Goal: Task Accomplishment & Management: Manage account settings

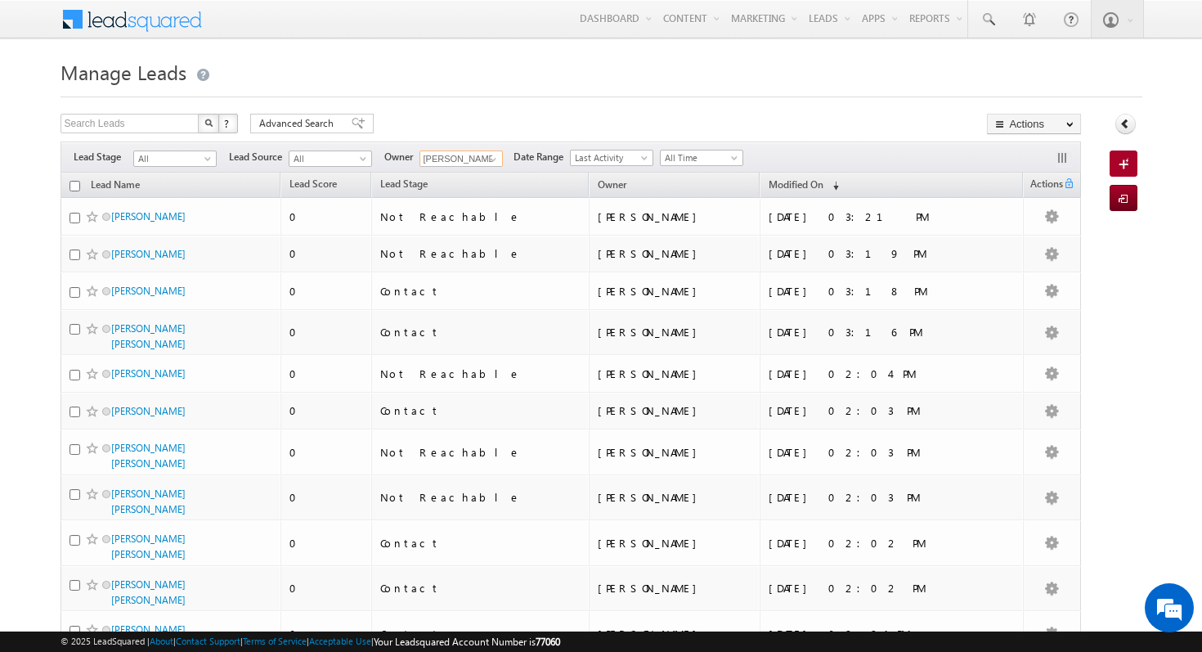
click at [466, 156] on input "vishal verma" at bounding box center [461, 158] width 83 height 16
click at [492, 157] on span at bounding box center [493, 159] width 13 height 13
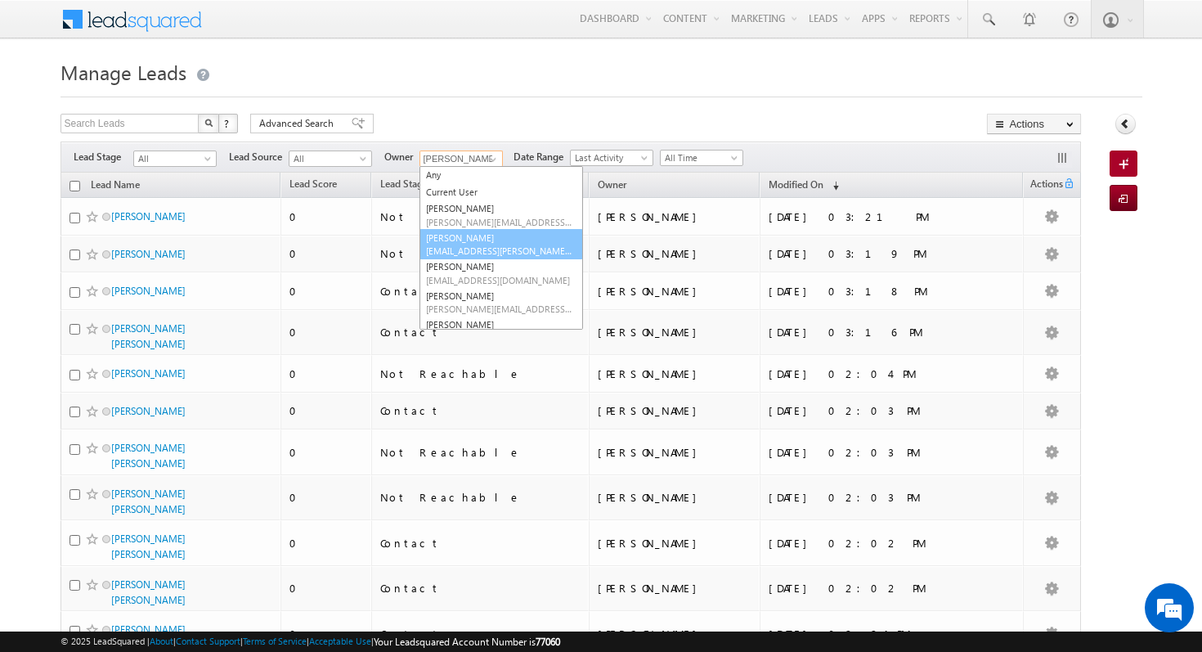
click at [510, 242] on link "Aman Ramani aman.ramani@indglobal.ae" at bounding box center [502, 244] width 164 height 31
type input "[PERSON_NAME]"
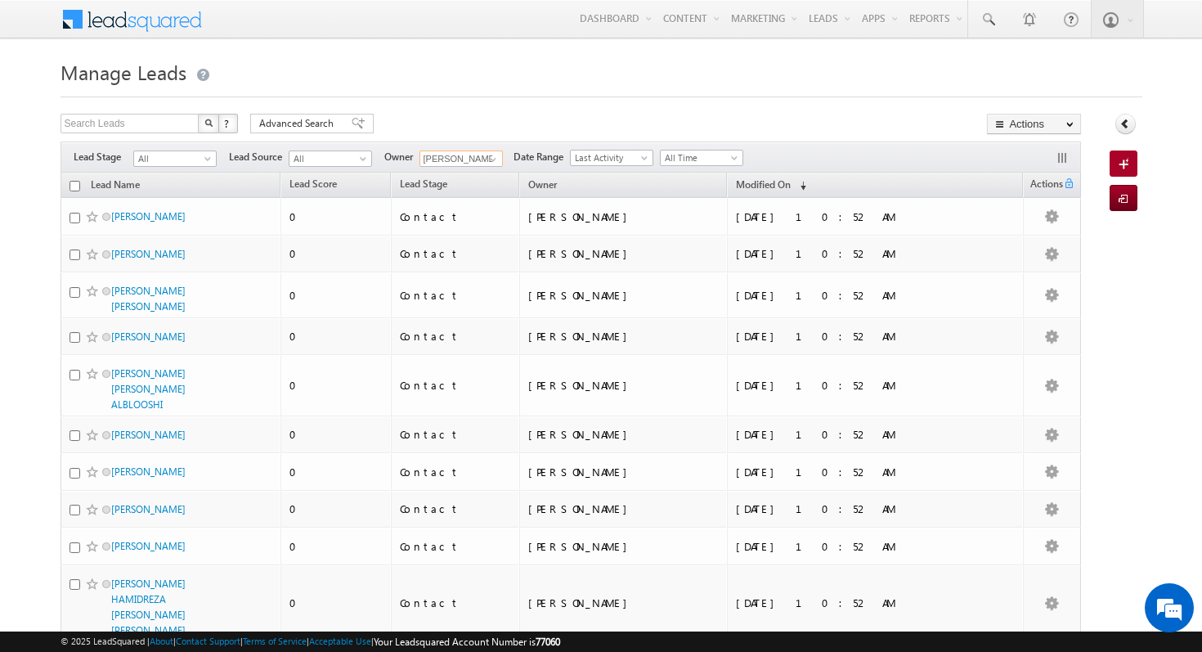
click at [76, 186] on input "checkbox" at bounding box center [75, 186] width 11 height 11
checkbox input "true"
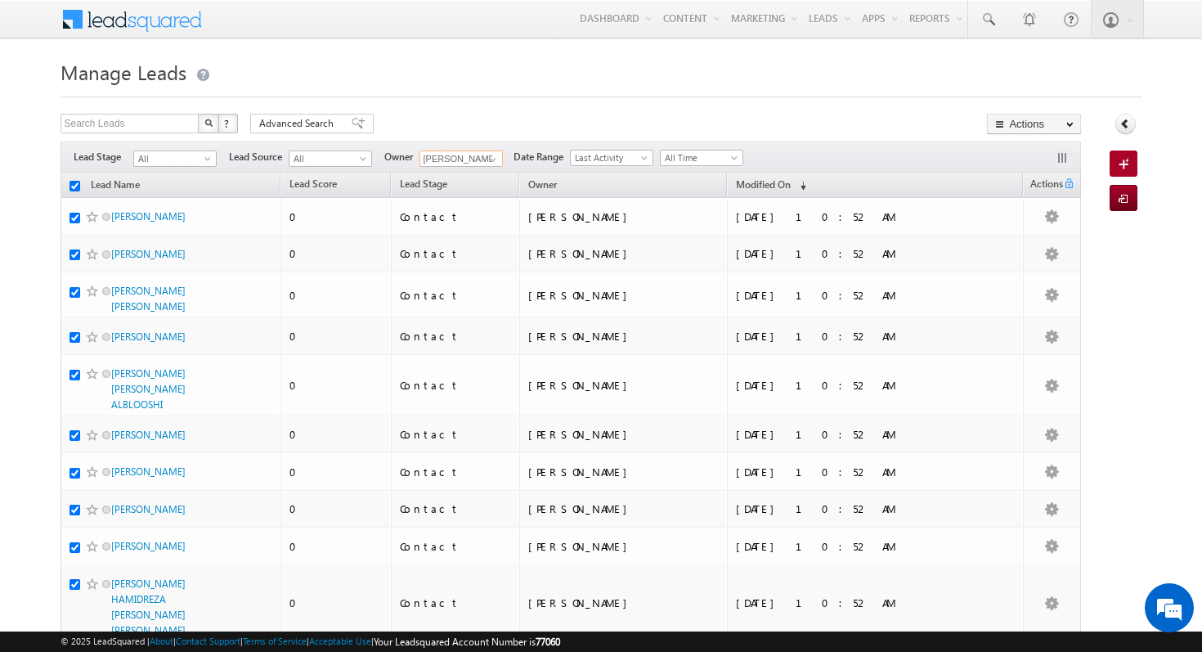
checkbox input "true"
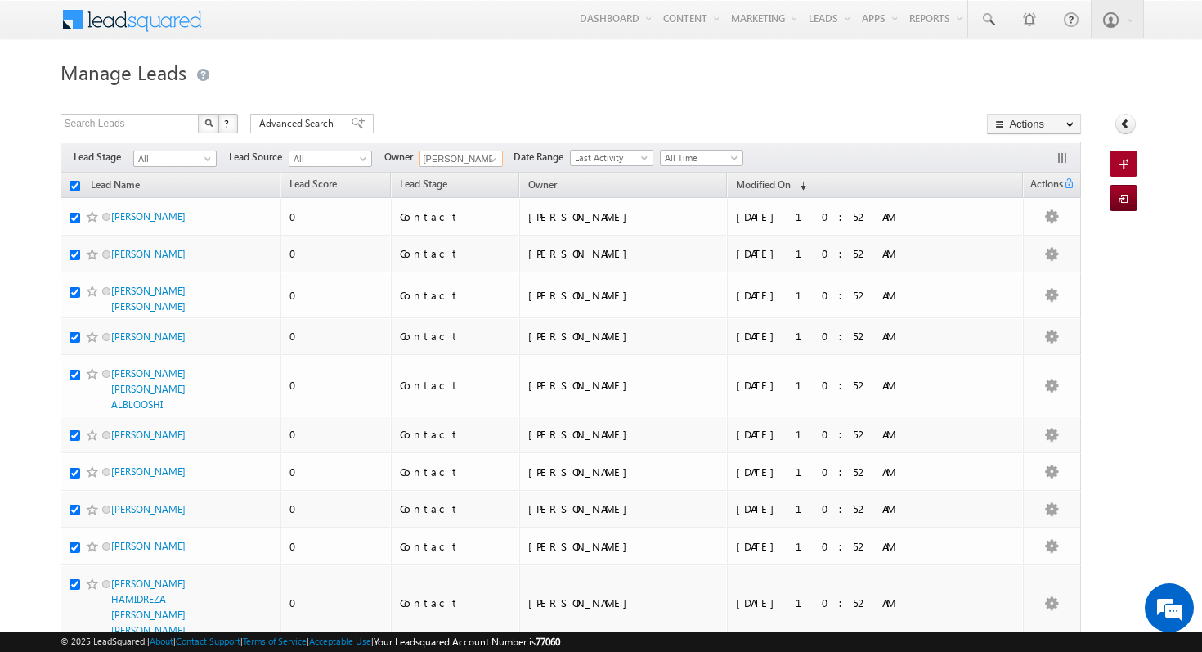
checkbox input "true"
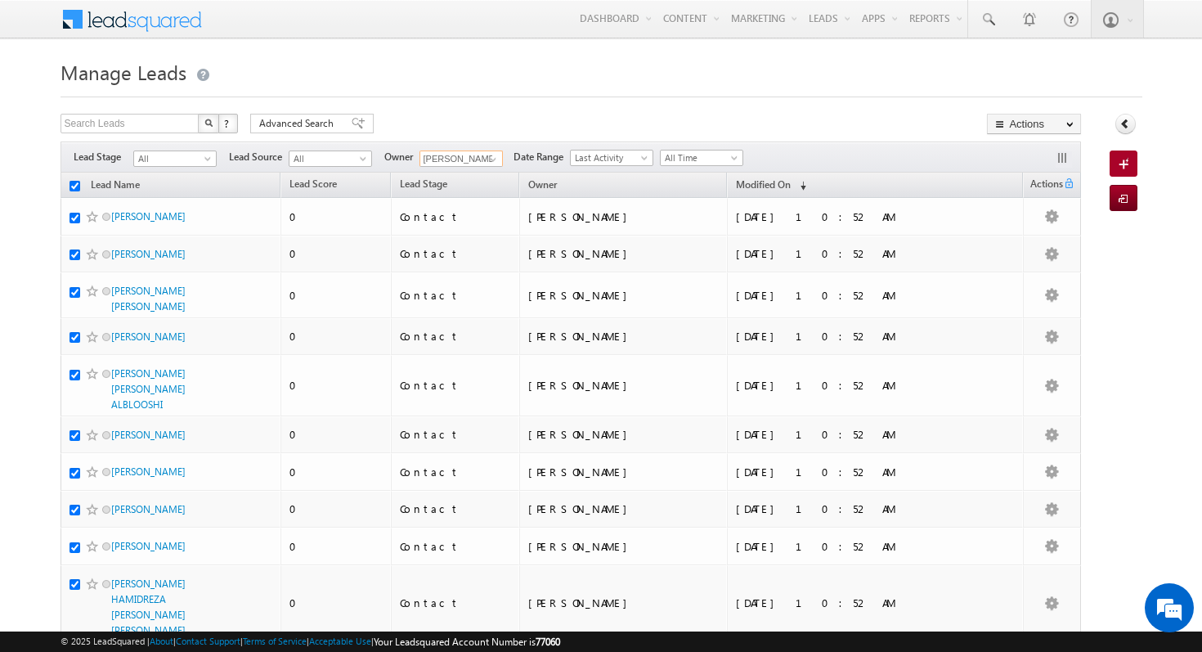
checkbox input "true"
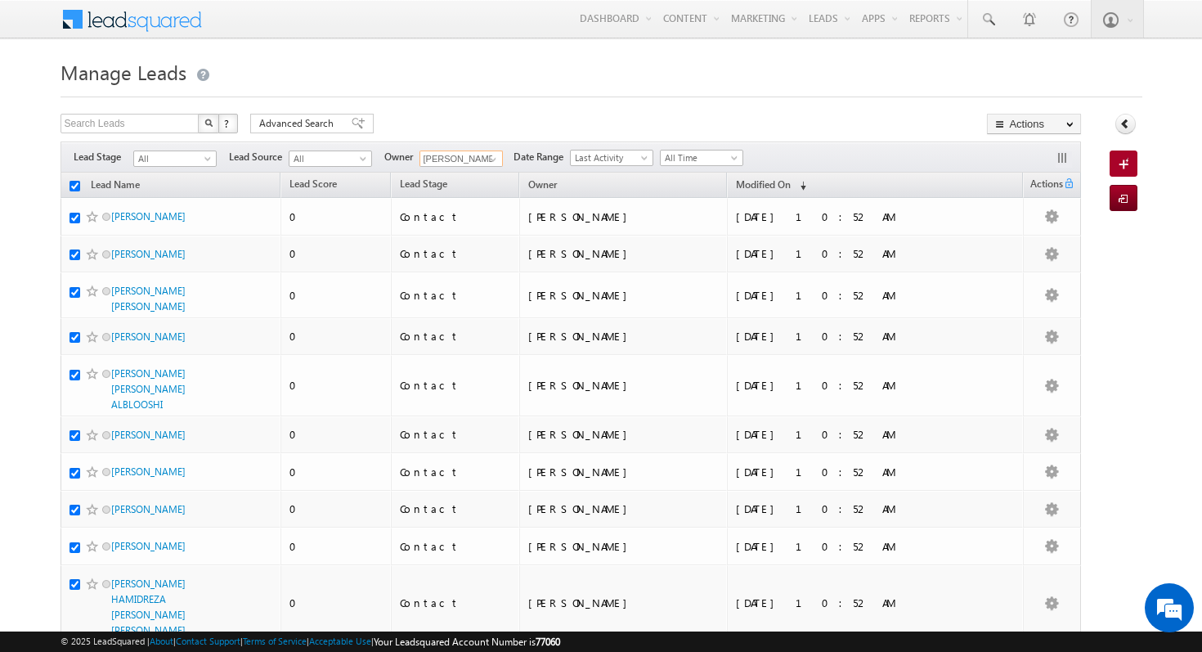
checkbox input "true"
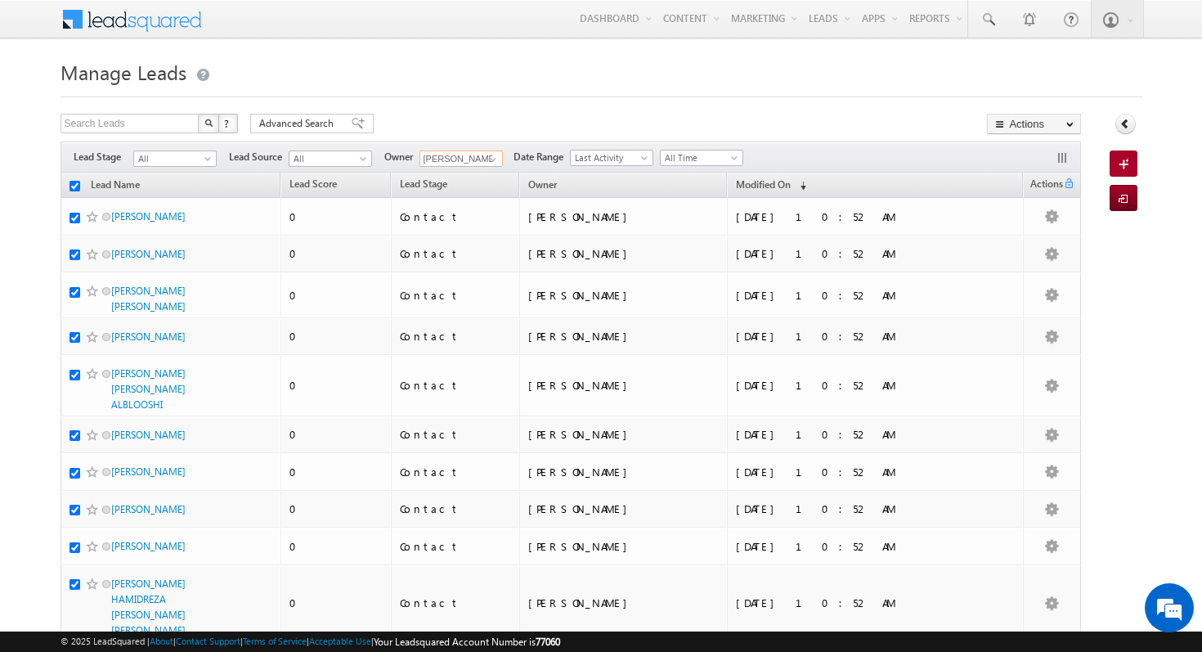
checkbox input "true"
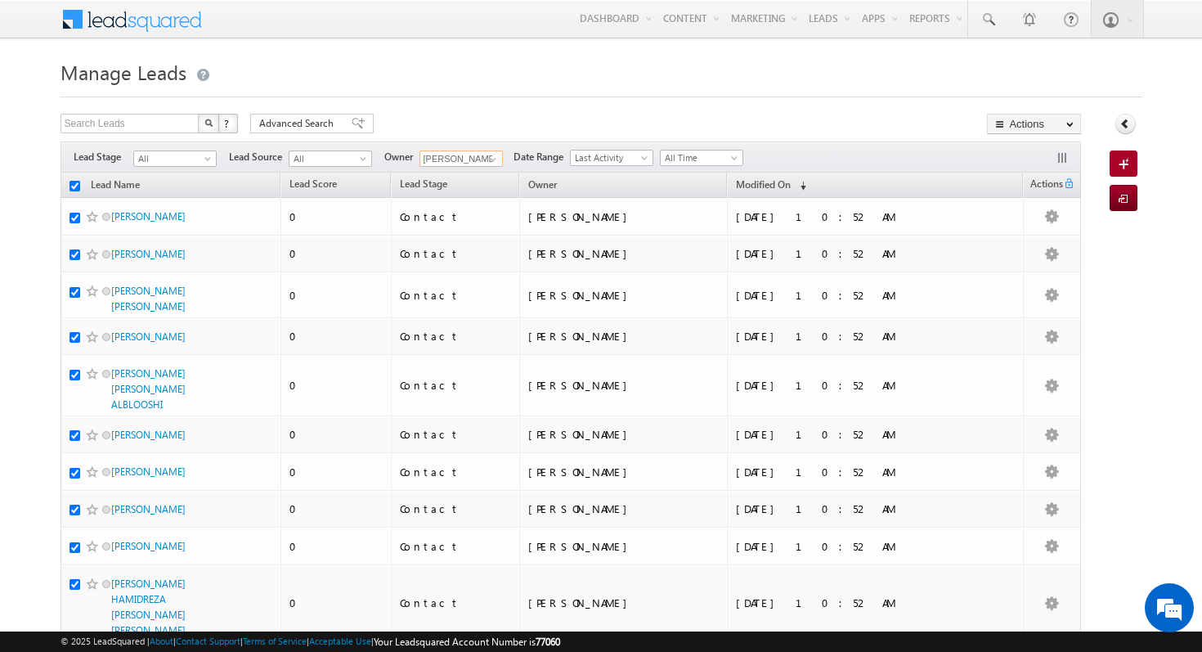
checkbox input "true"
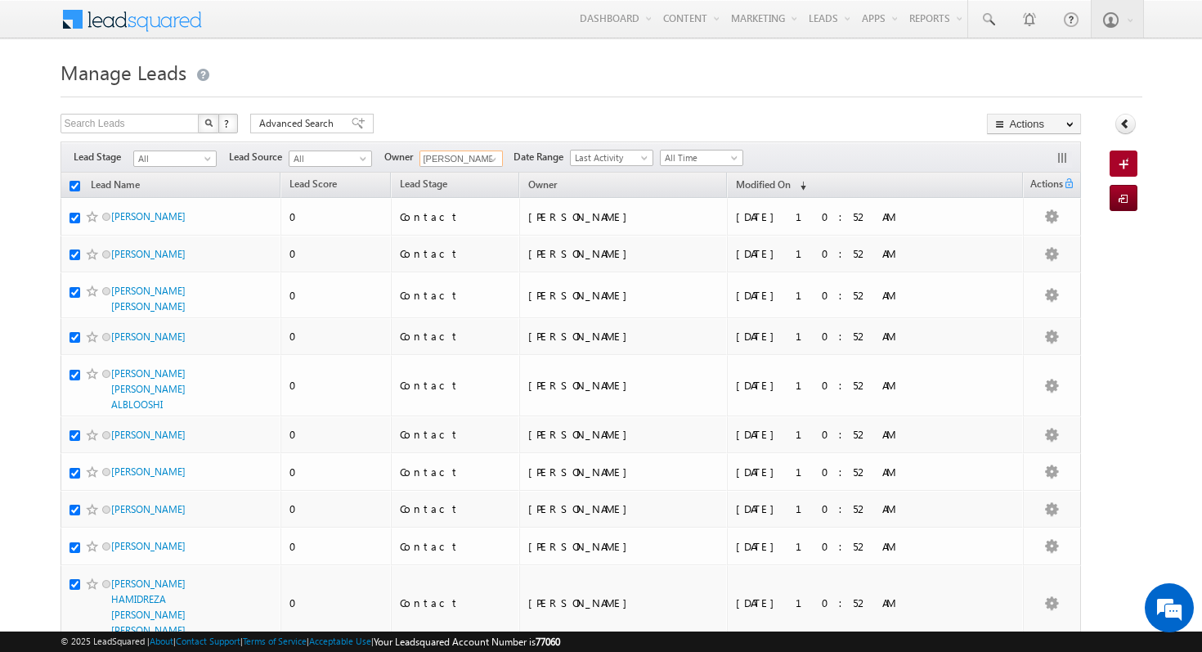
checkbox input "true"
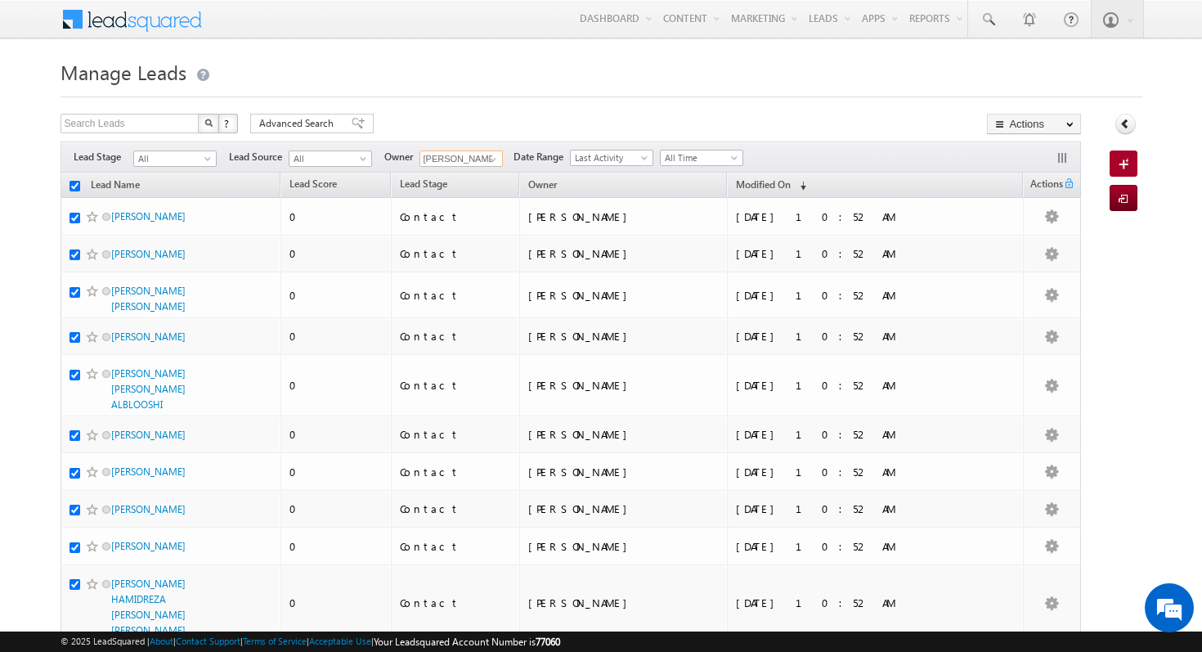
checkbox input "true"
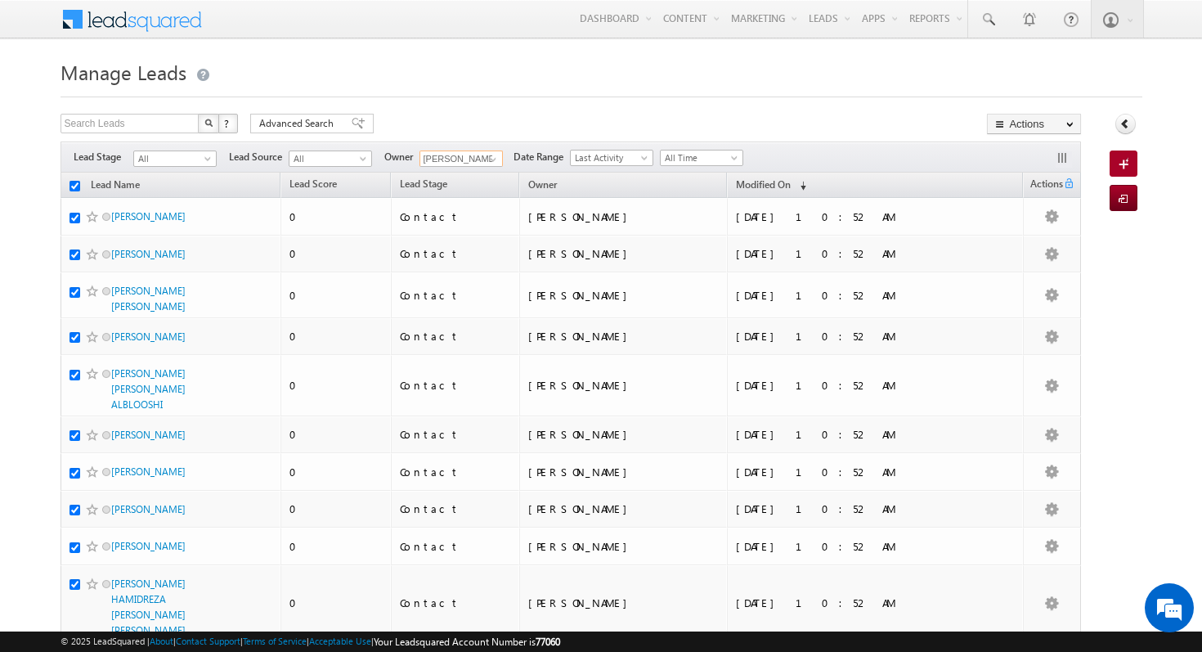
checkbox input "true"
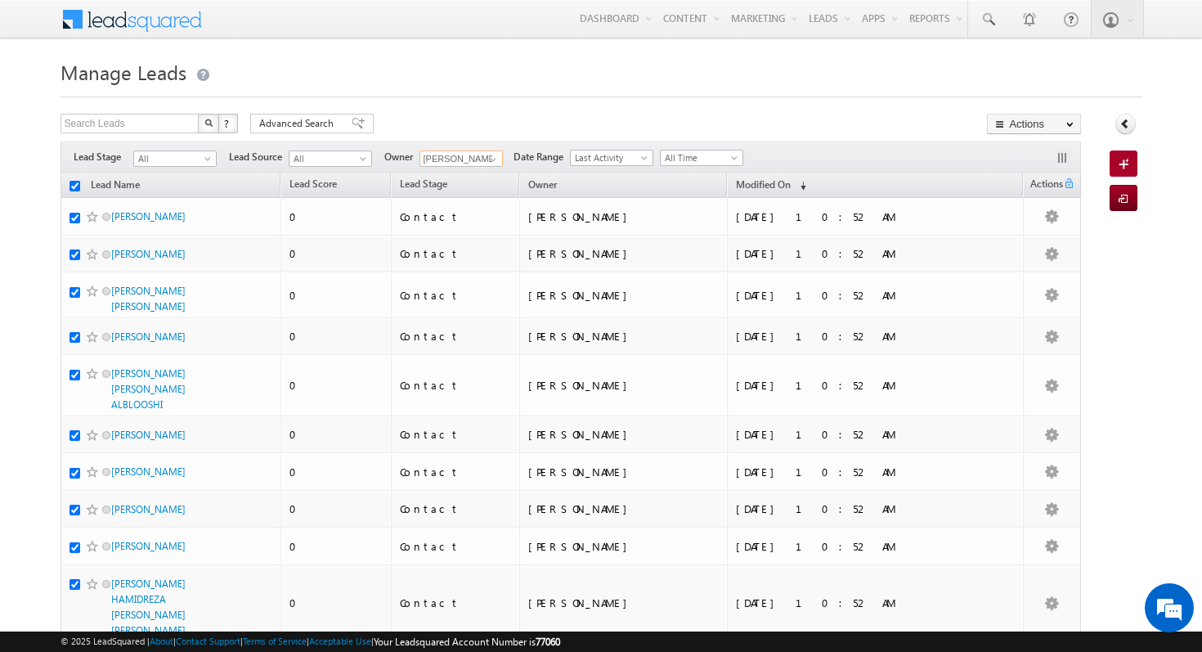
checkbox input "true"
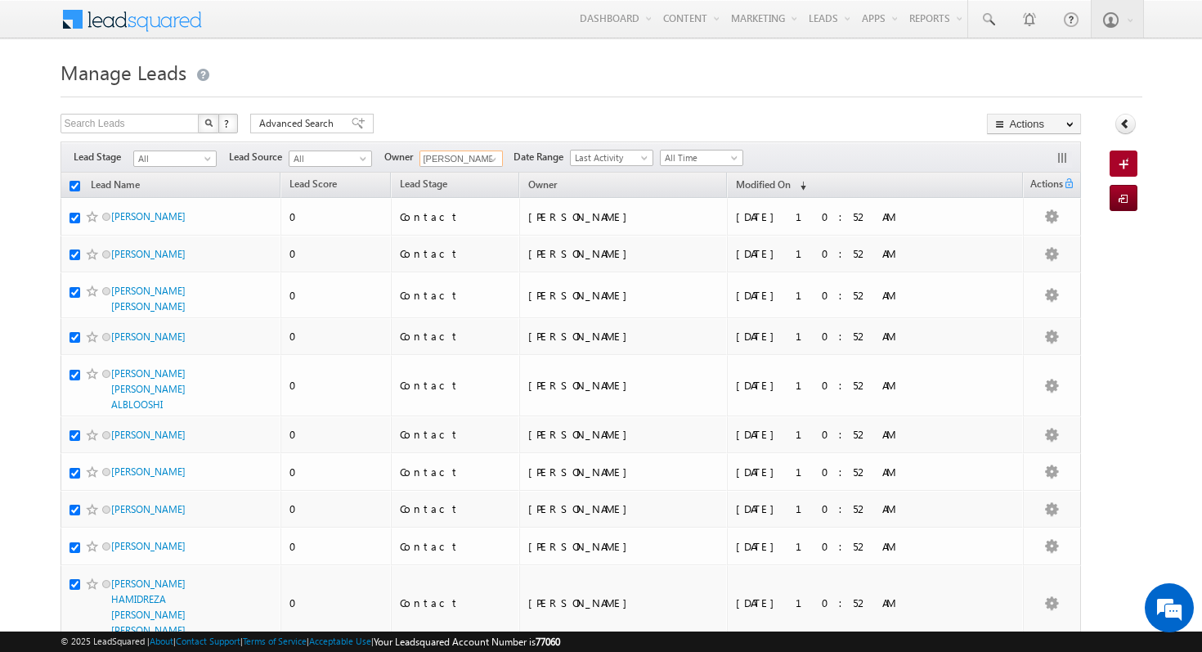
checkbox input "true"
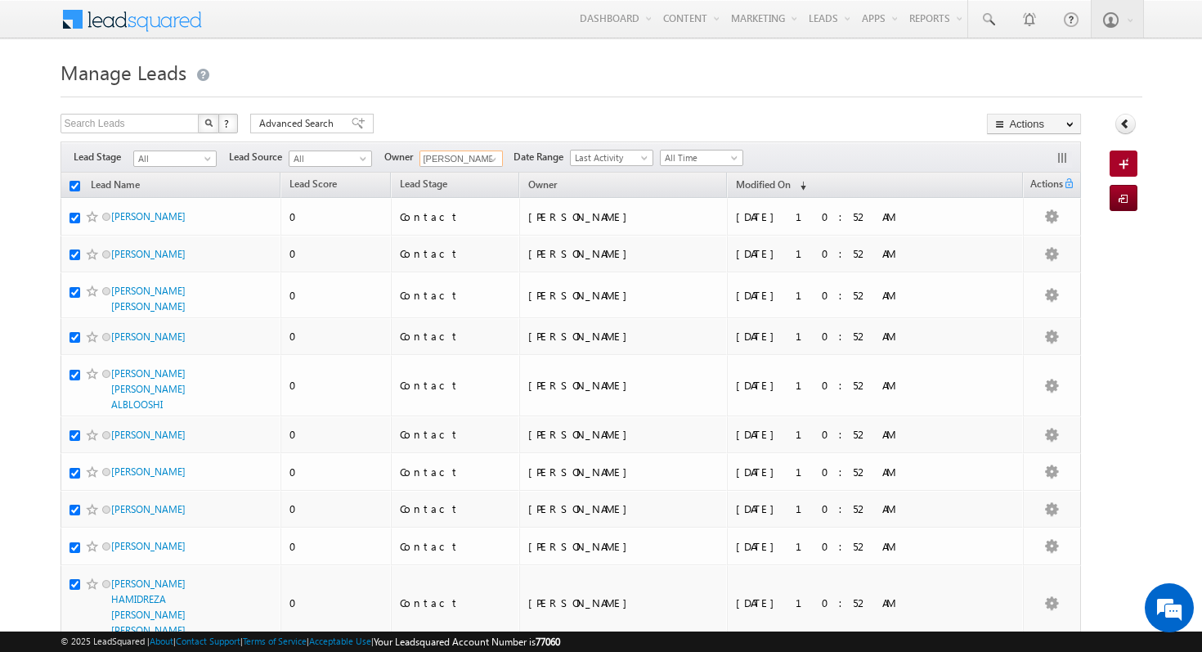
checkbox input "true"
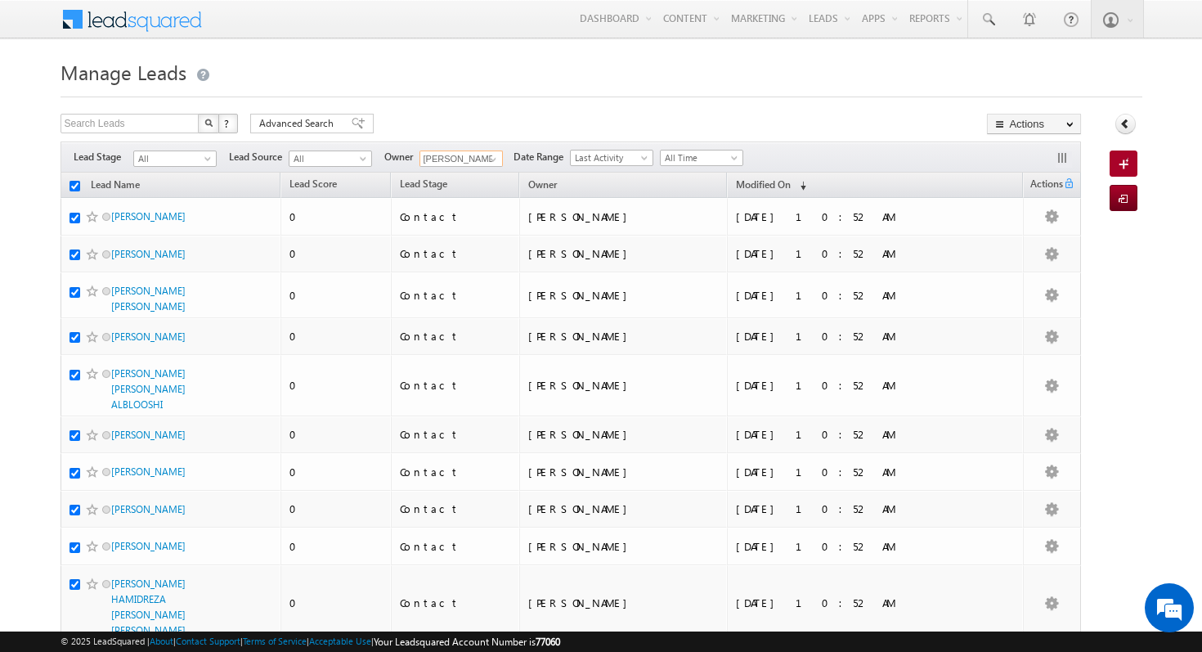
checkbox input "true"
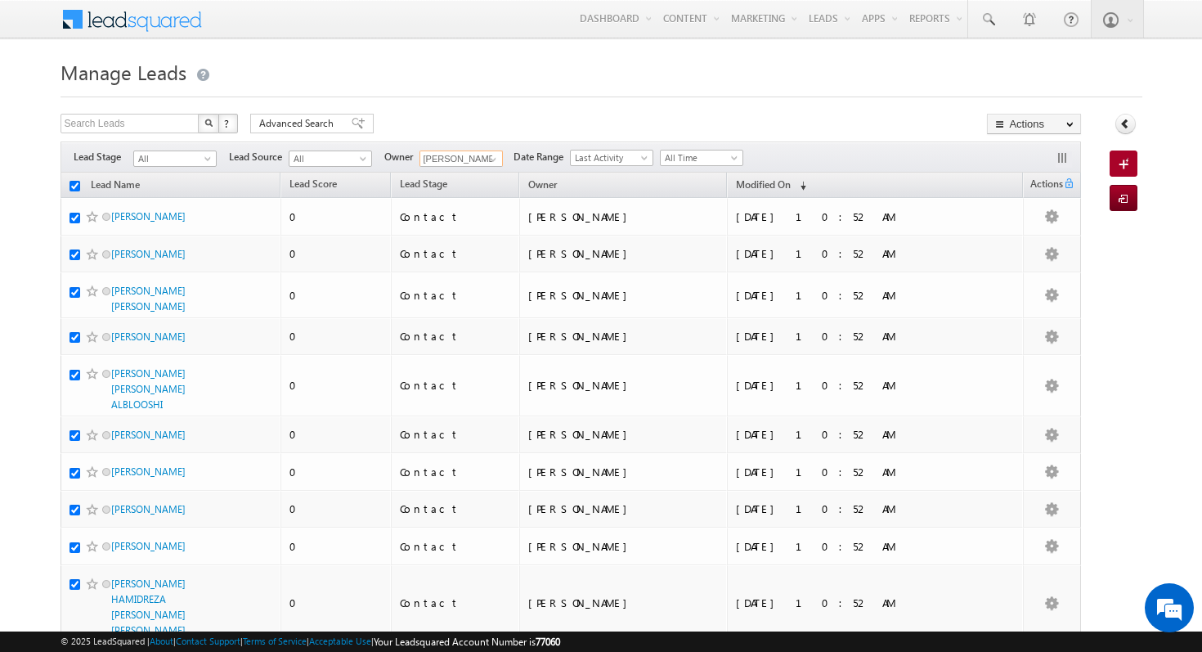
checkbox input "true"
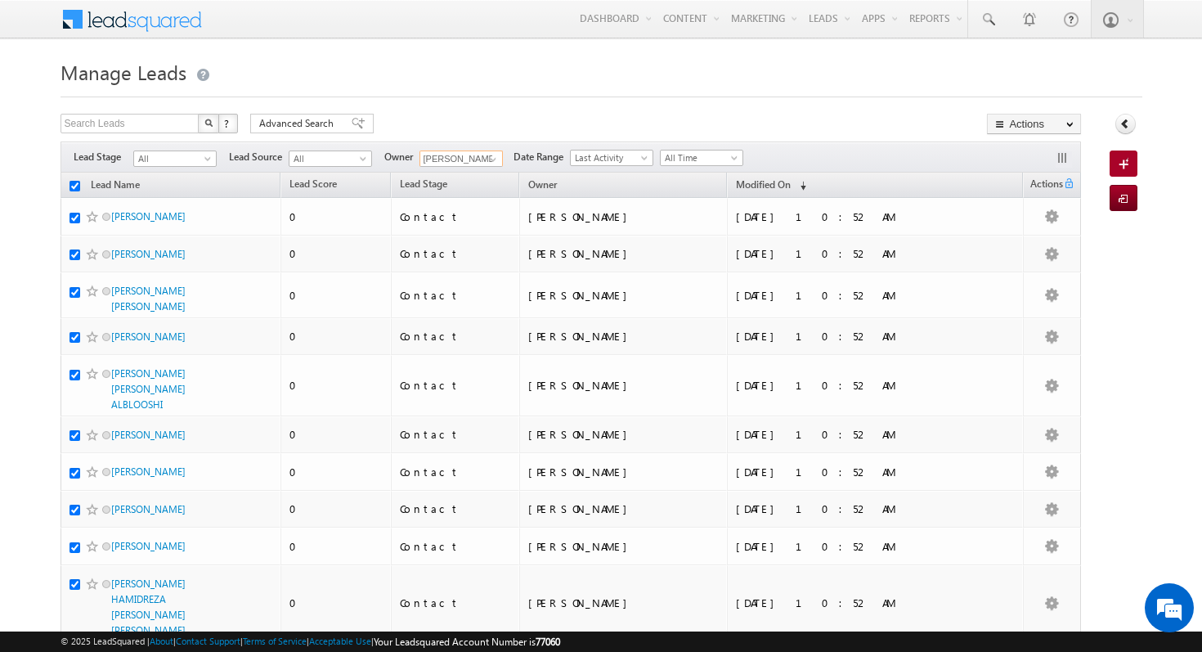
checkbox input "true"
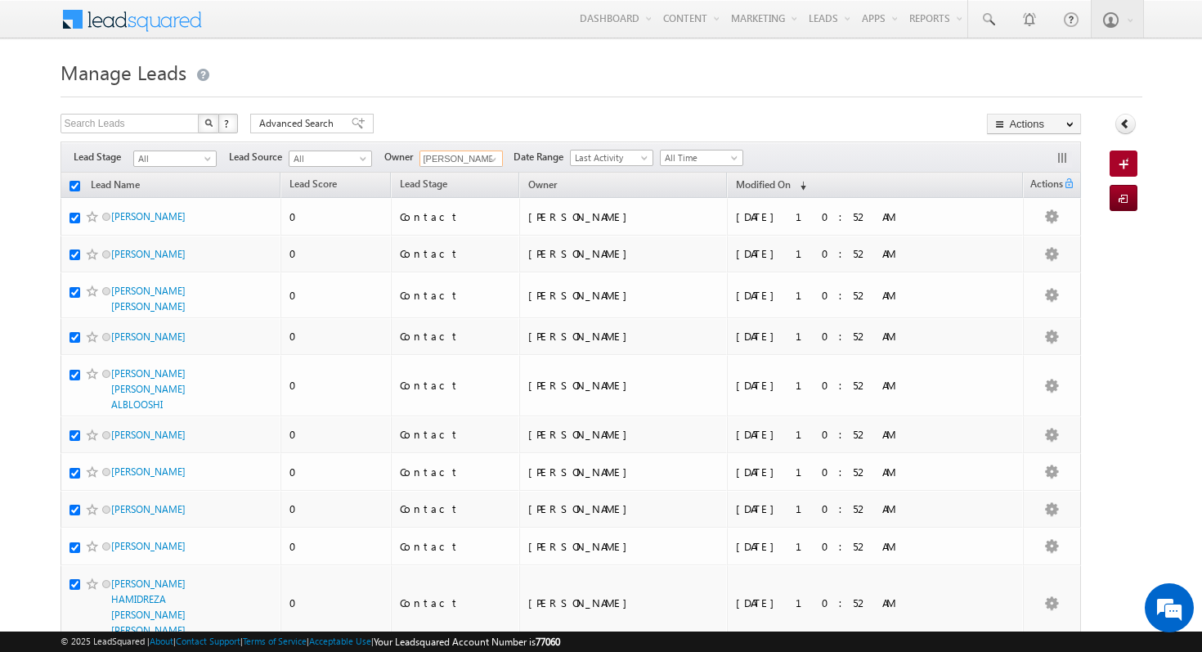
checkbox input "true"
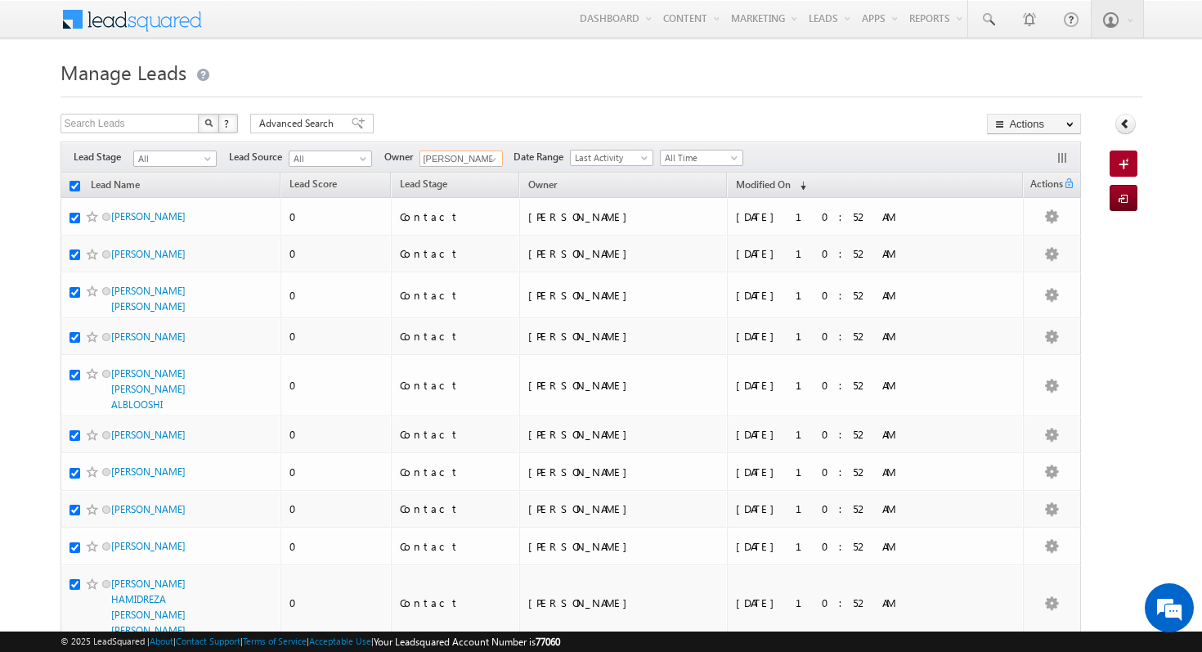
checkbox input "true"
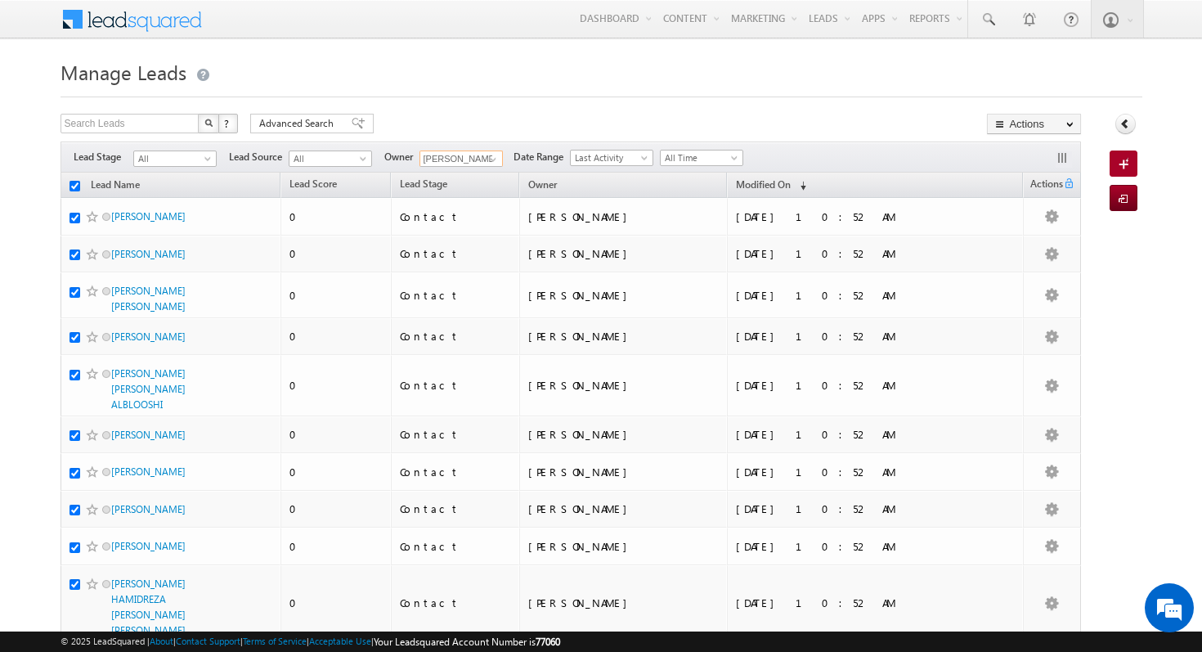
checkbox input "true"
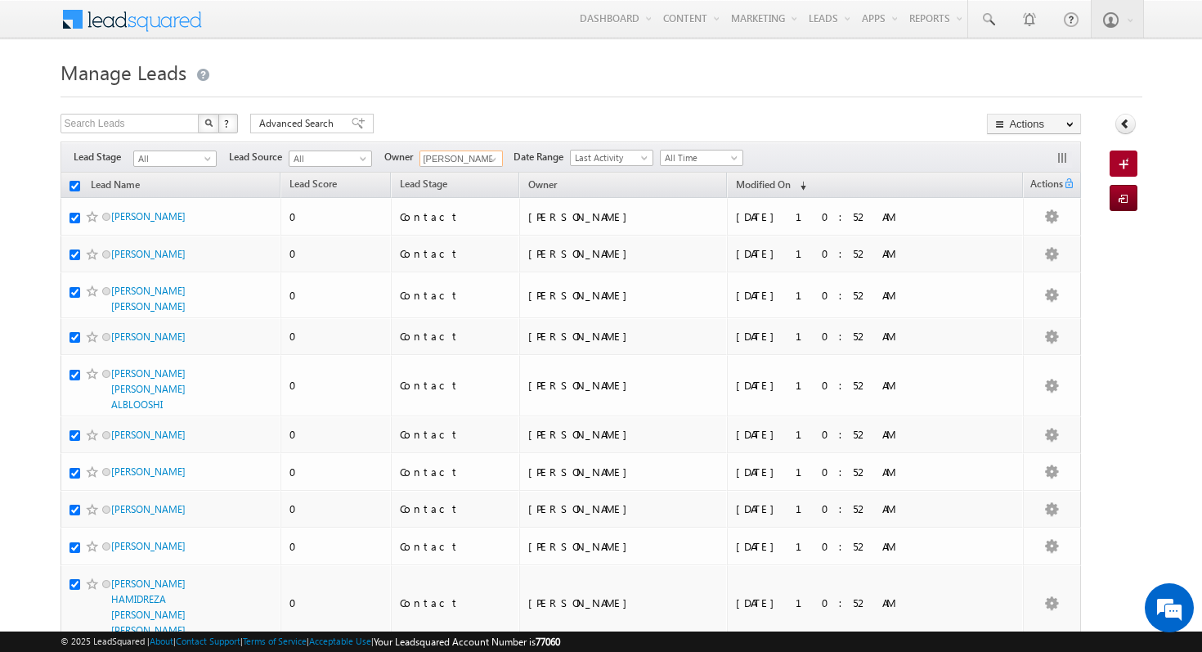
checkbox input "true"
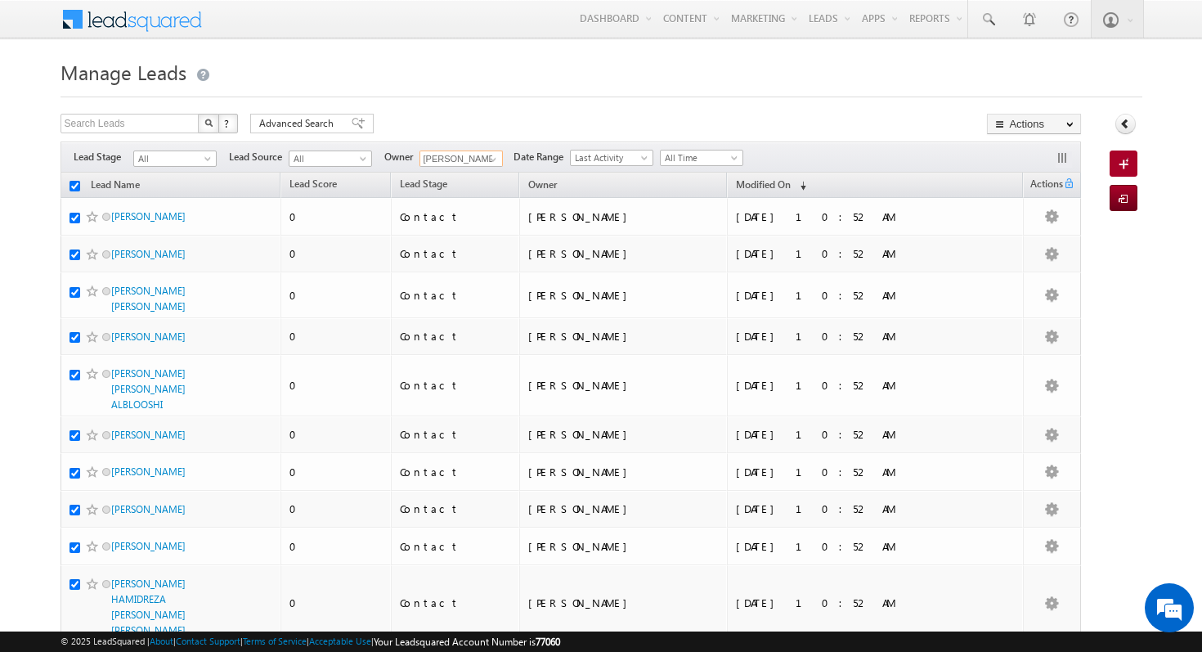
checkbox input "true"
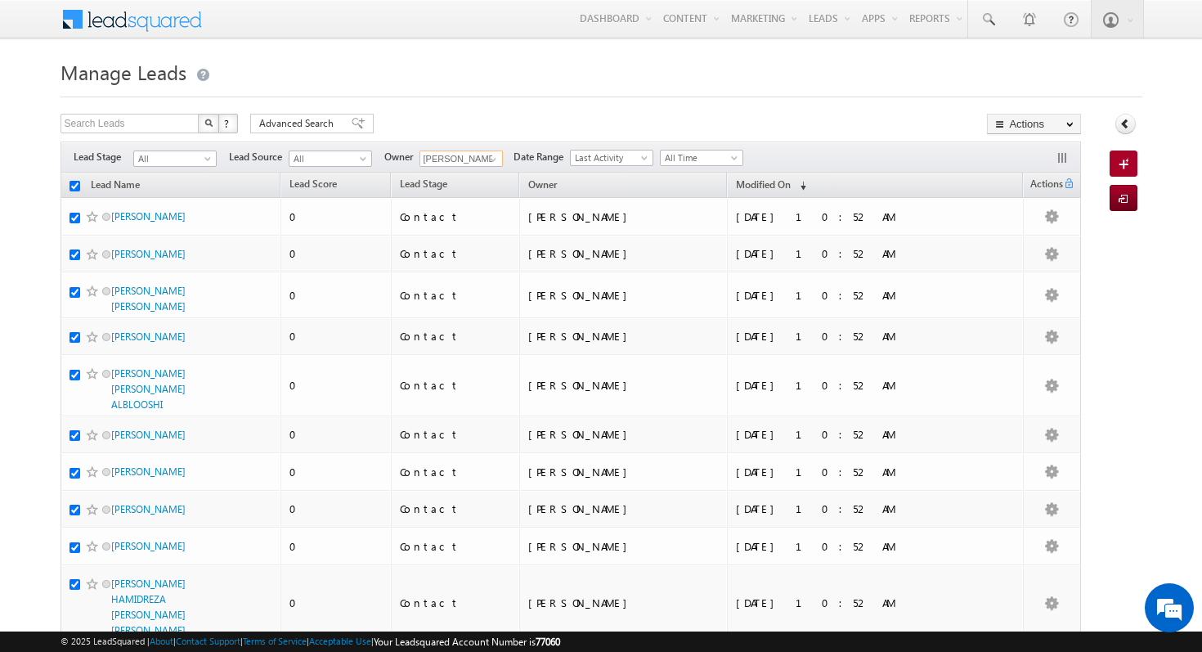
checkbox input "true"
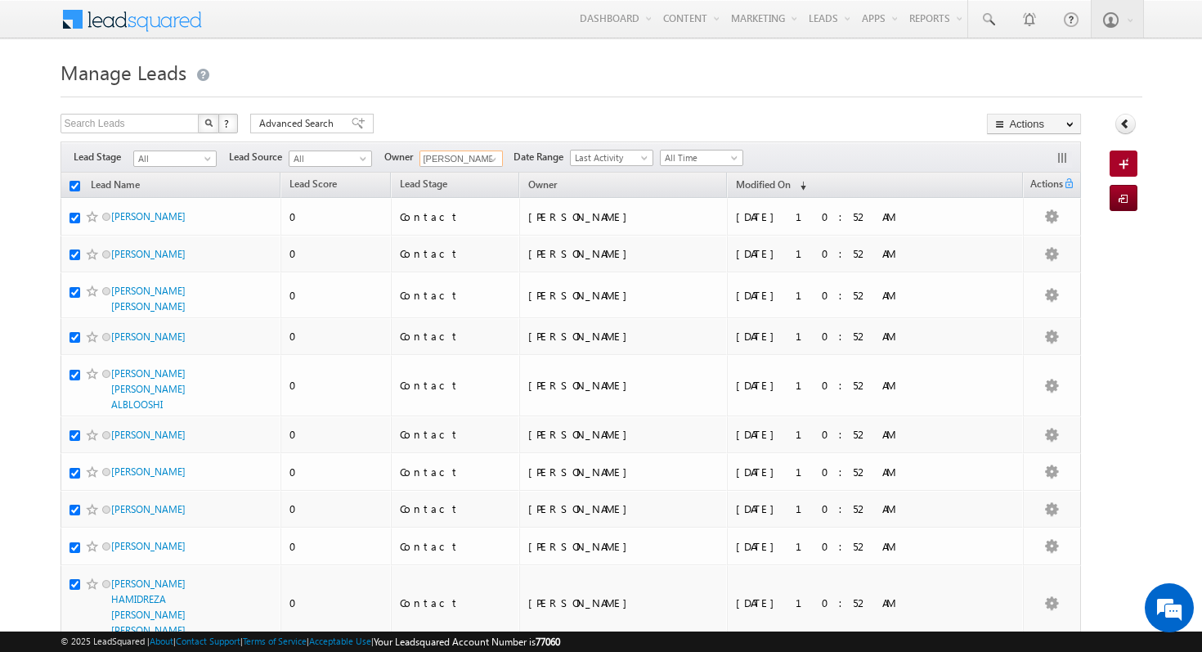
checkbox input "true"
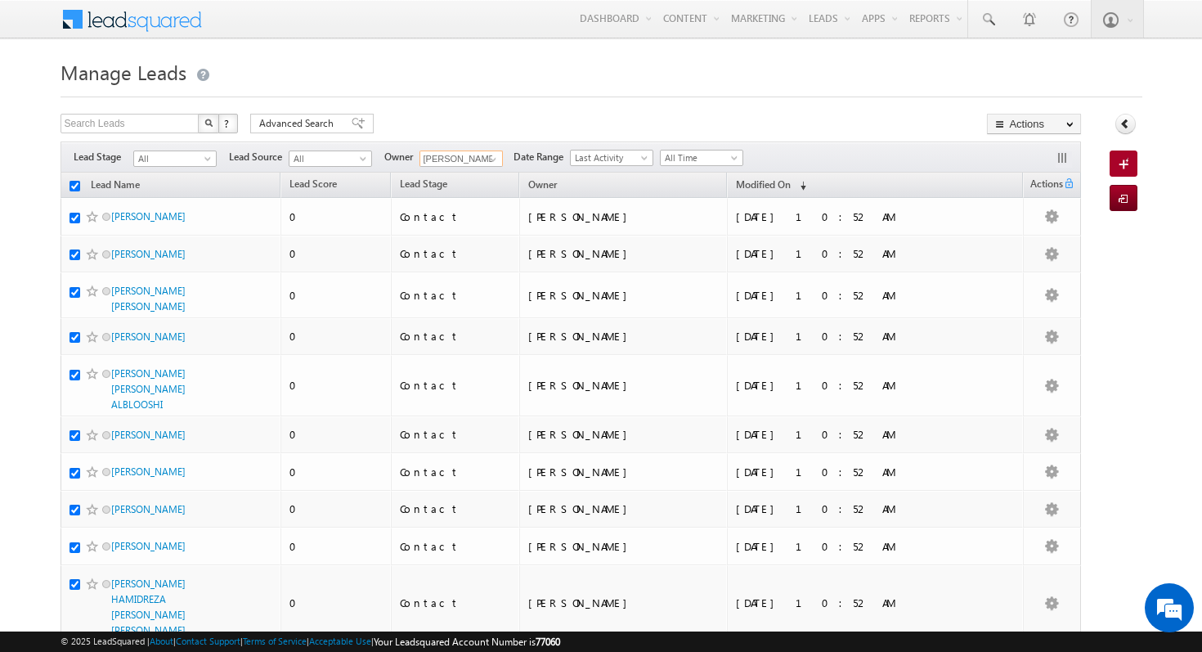
checkbox input "true"
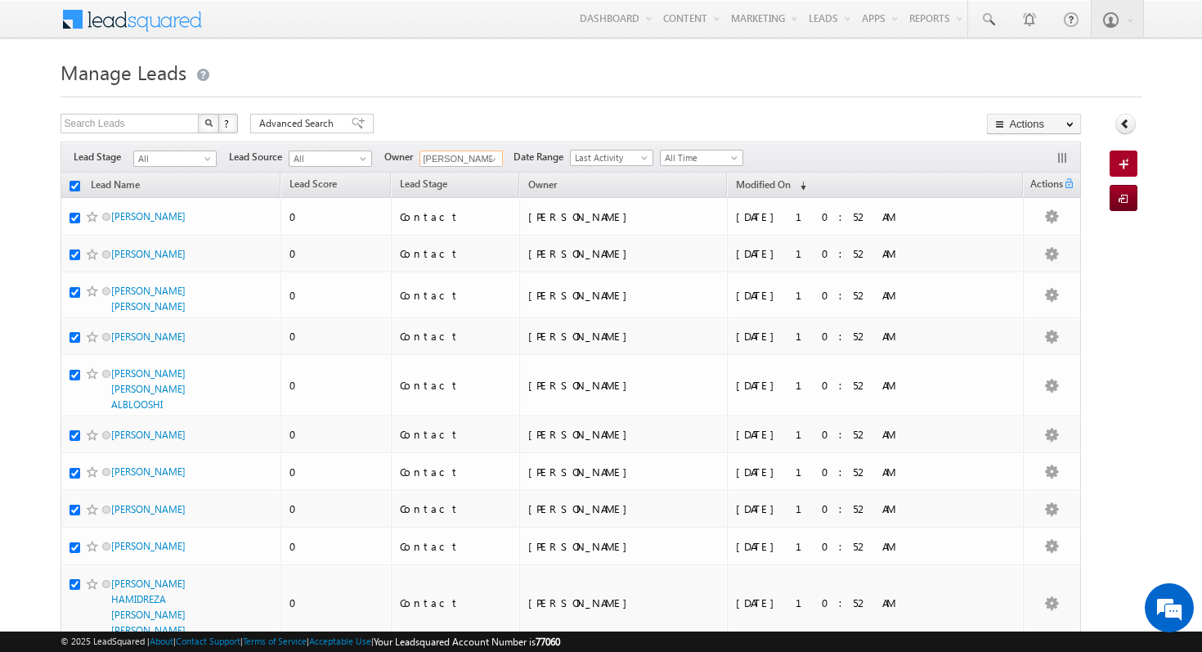
checkbox input "true"
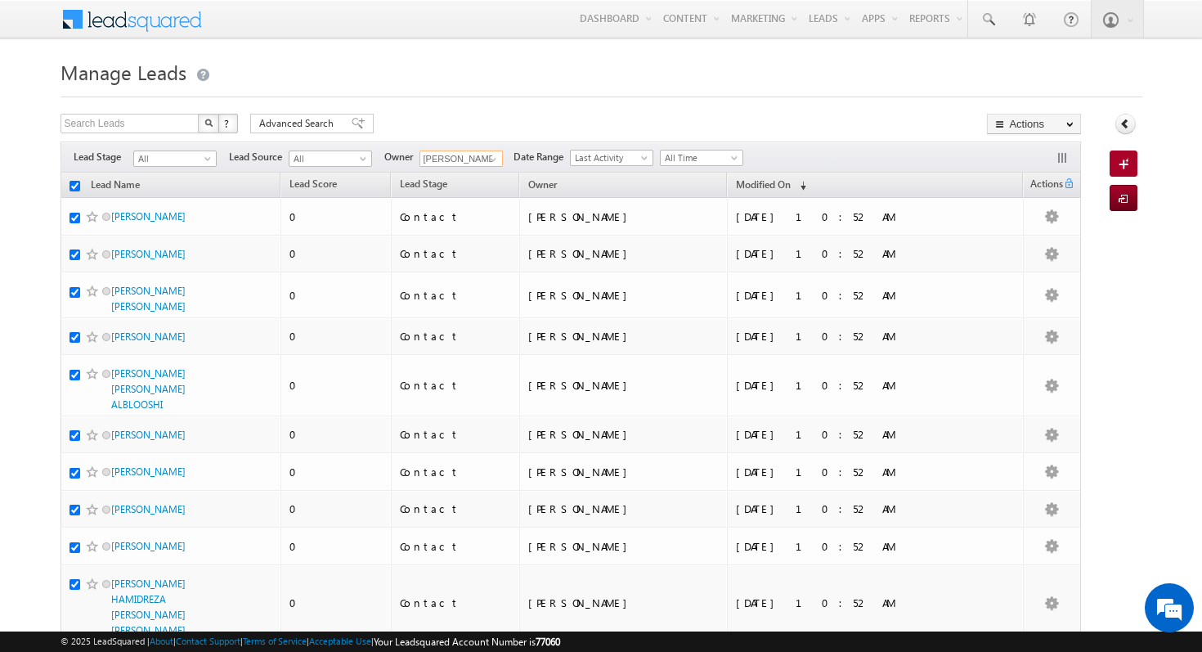
checkbox input "true"
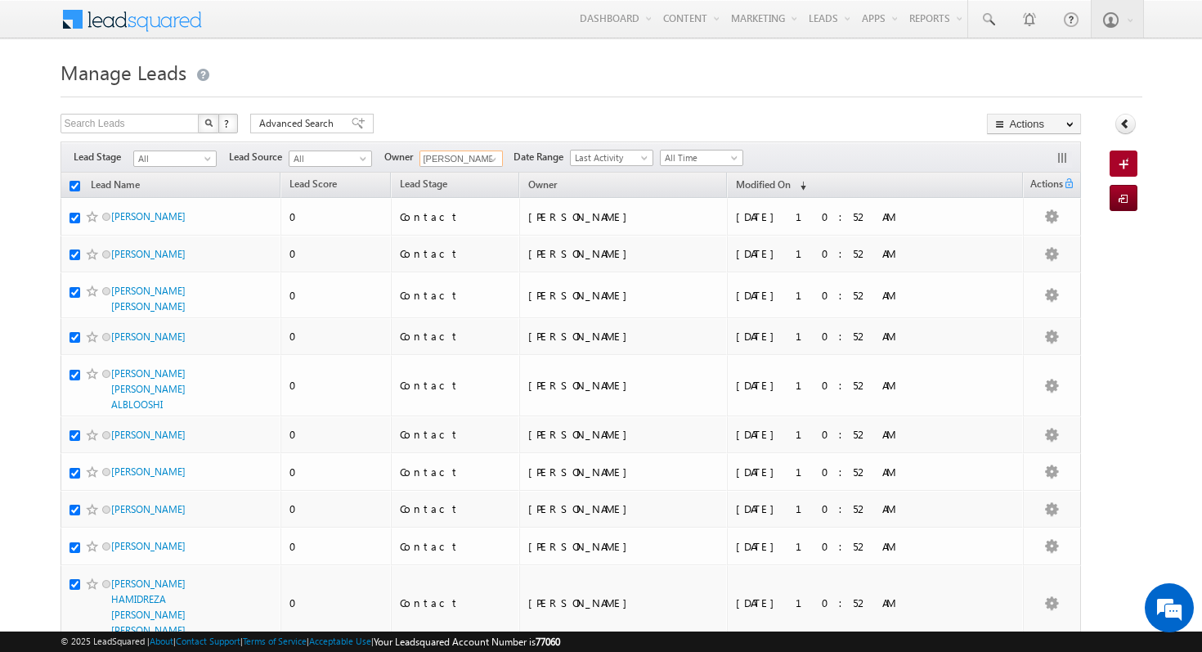
checkbox input "true"
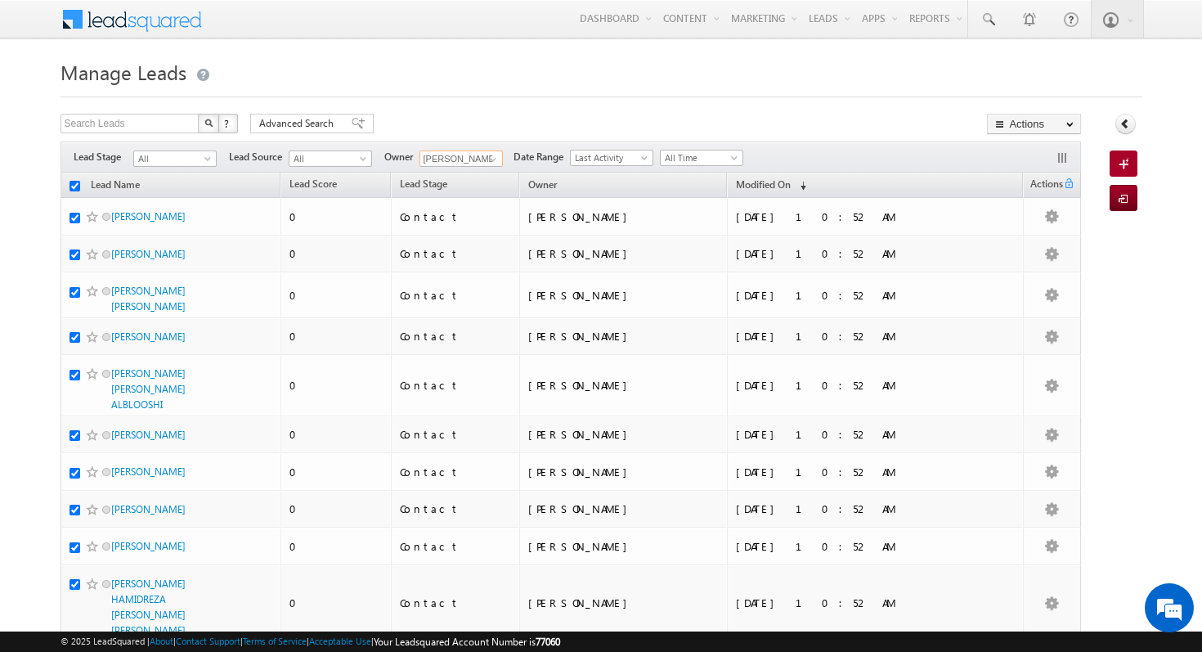
checkbox input "true"
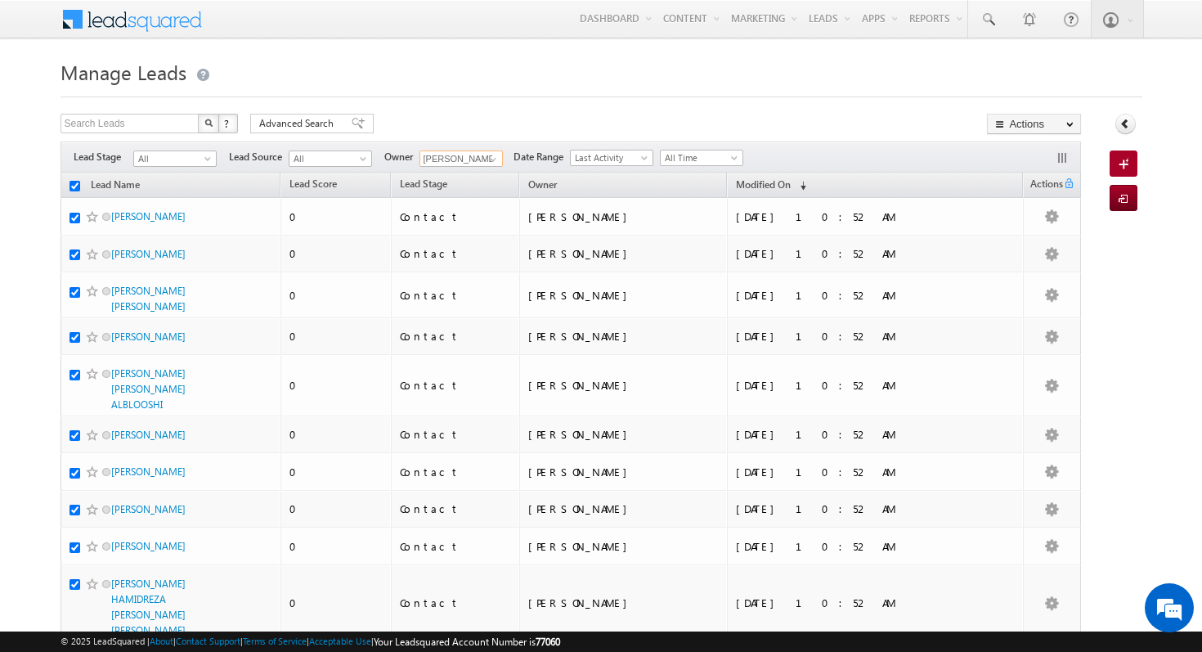
checkbox input "true"
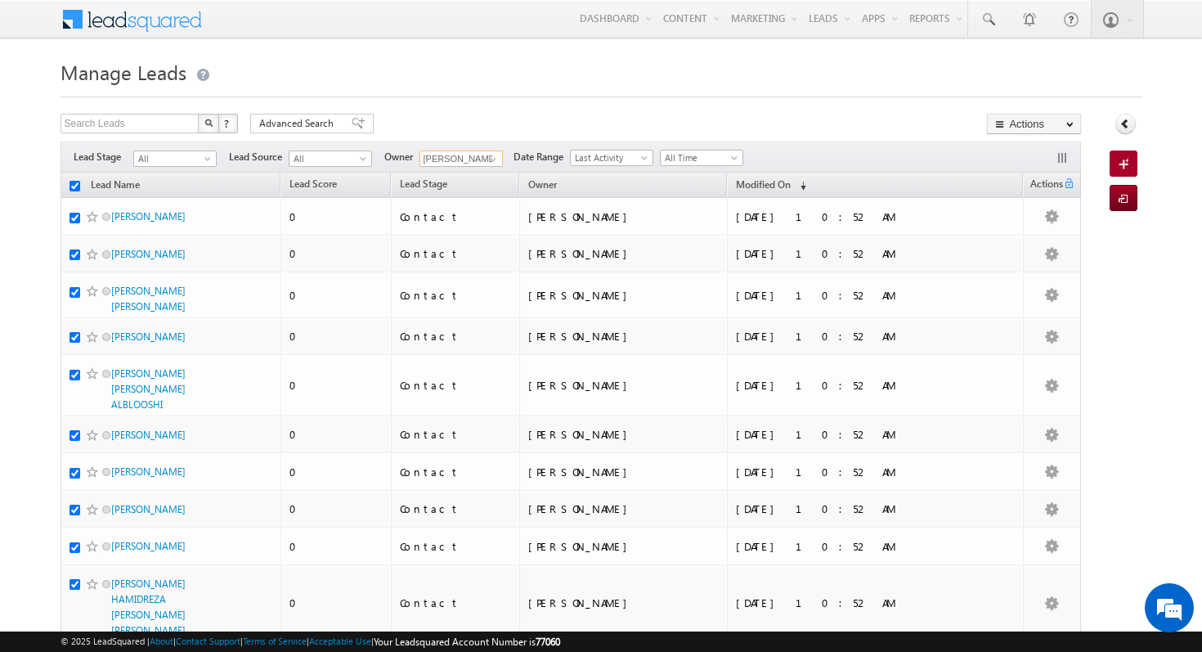
checkbox input "true"
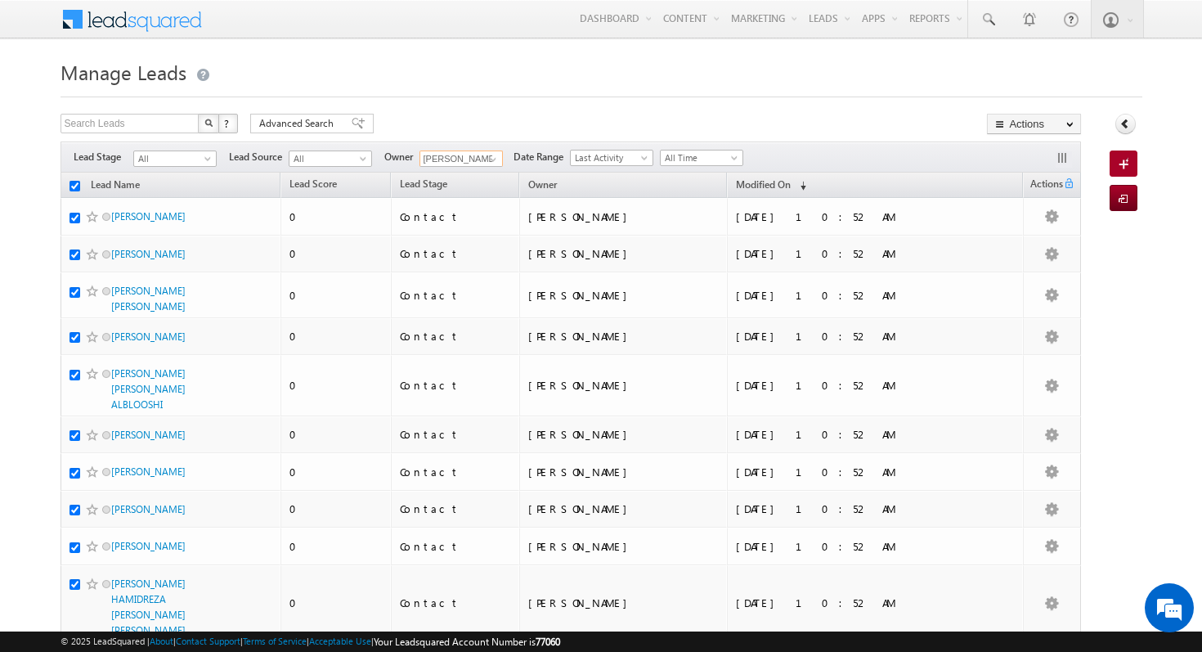
checkbox input "true"
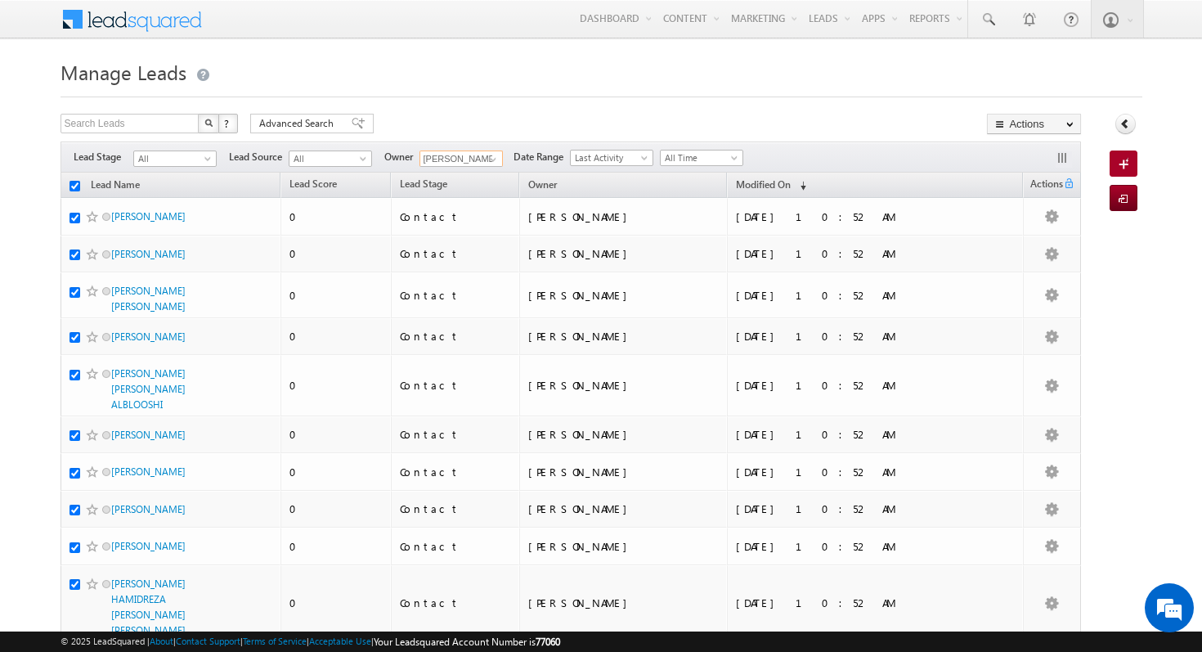
checkbox input "true"
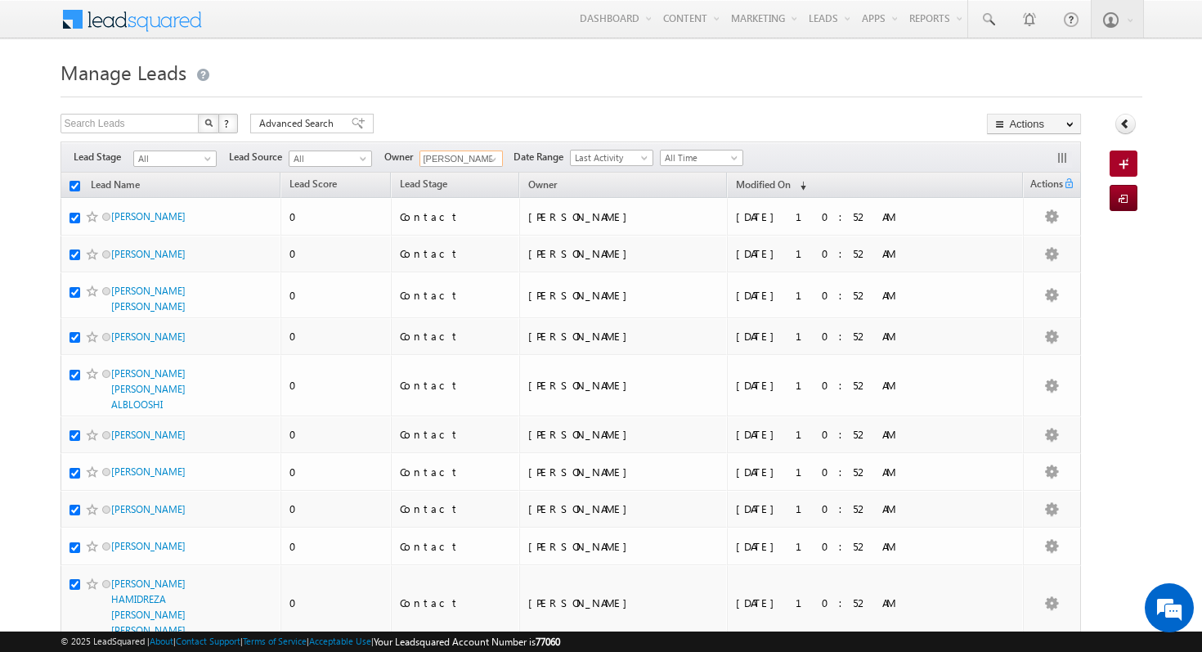
checkbox input "true"
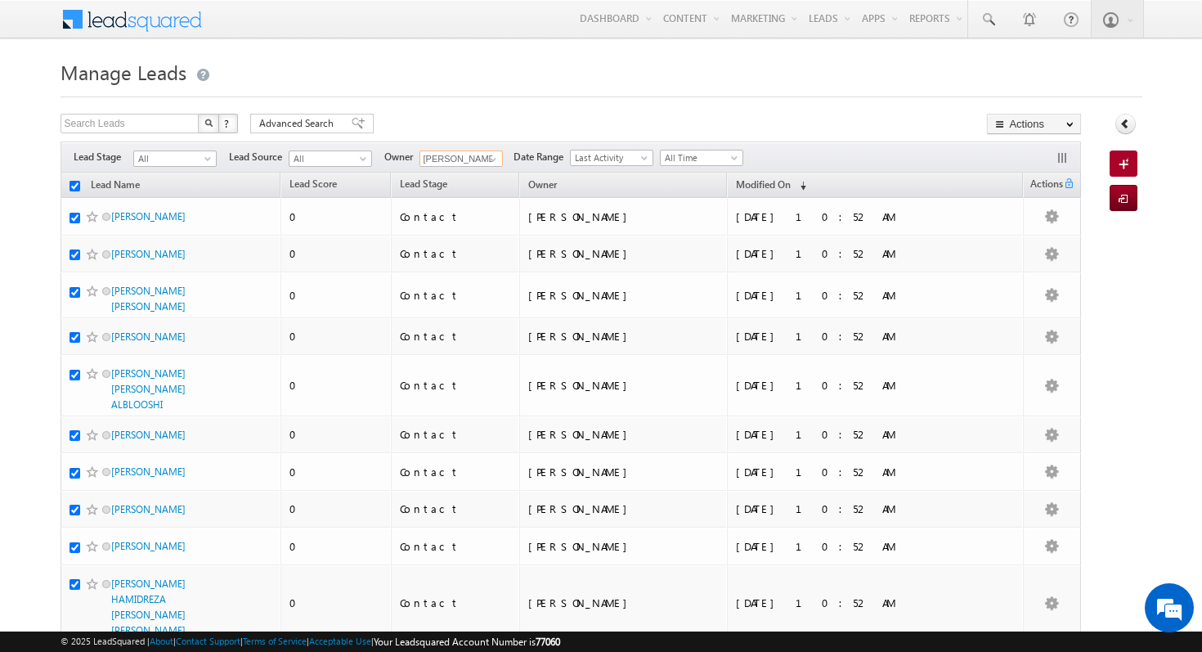
checkbox input "true"
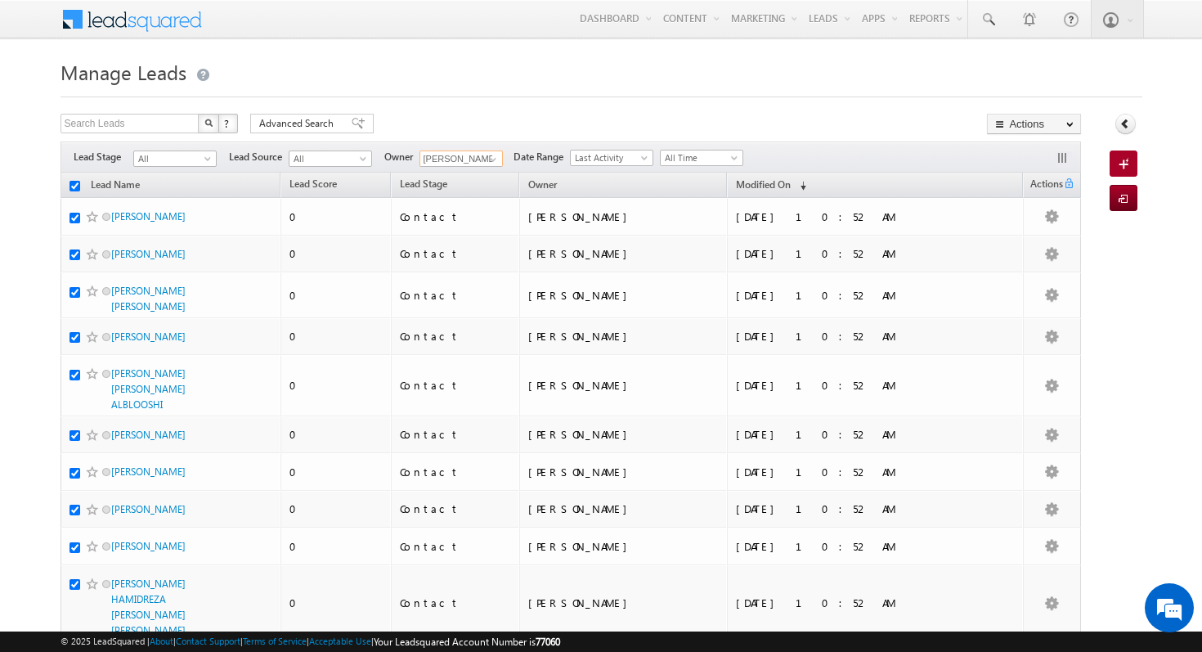
checkbox input "true"
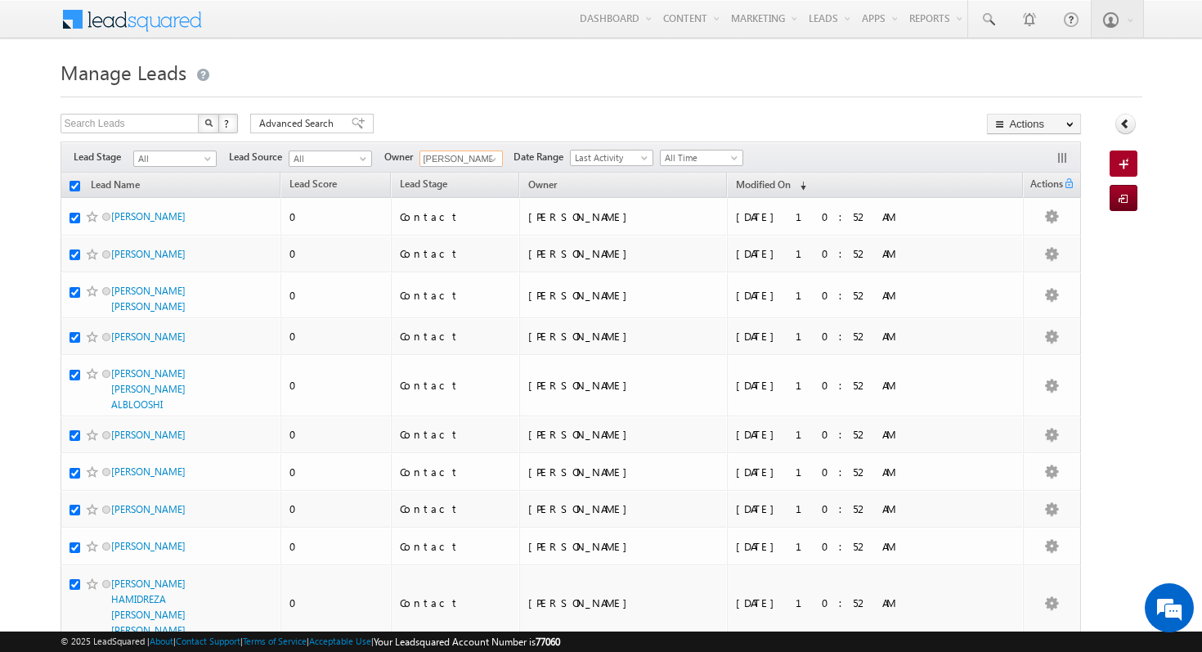
checkbox input "true"
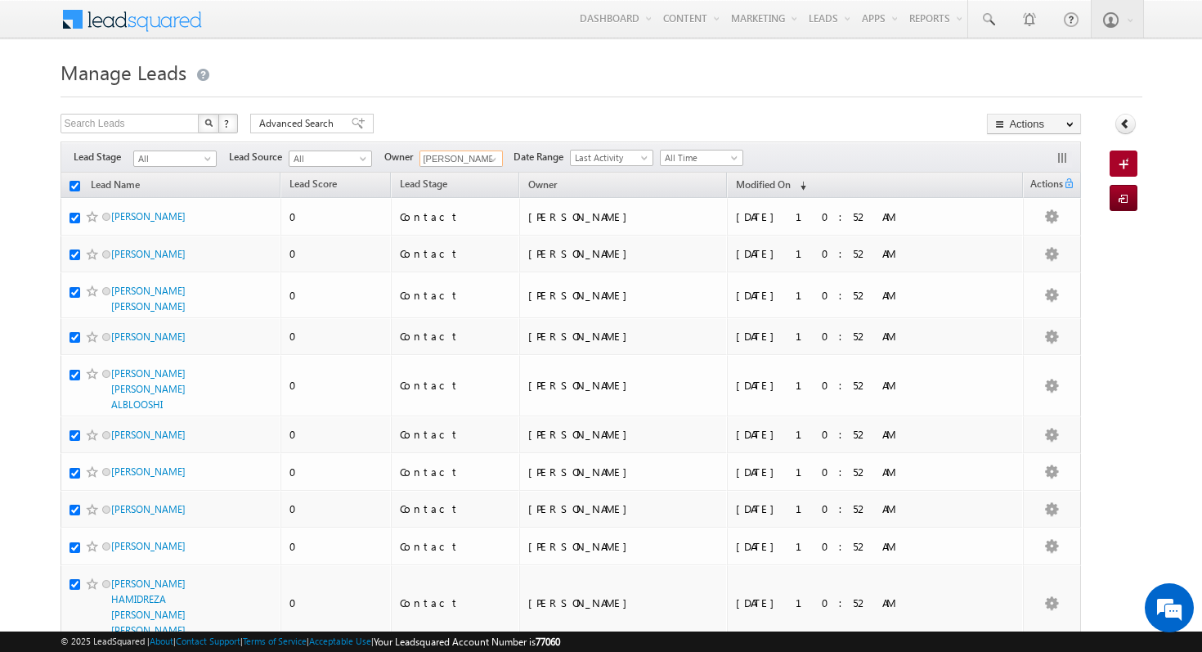
checkbox input "true"
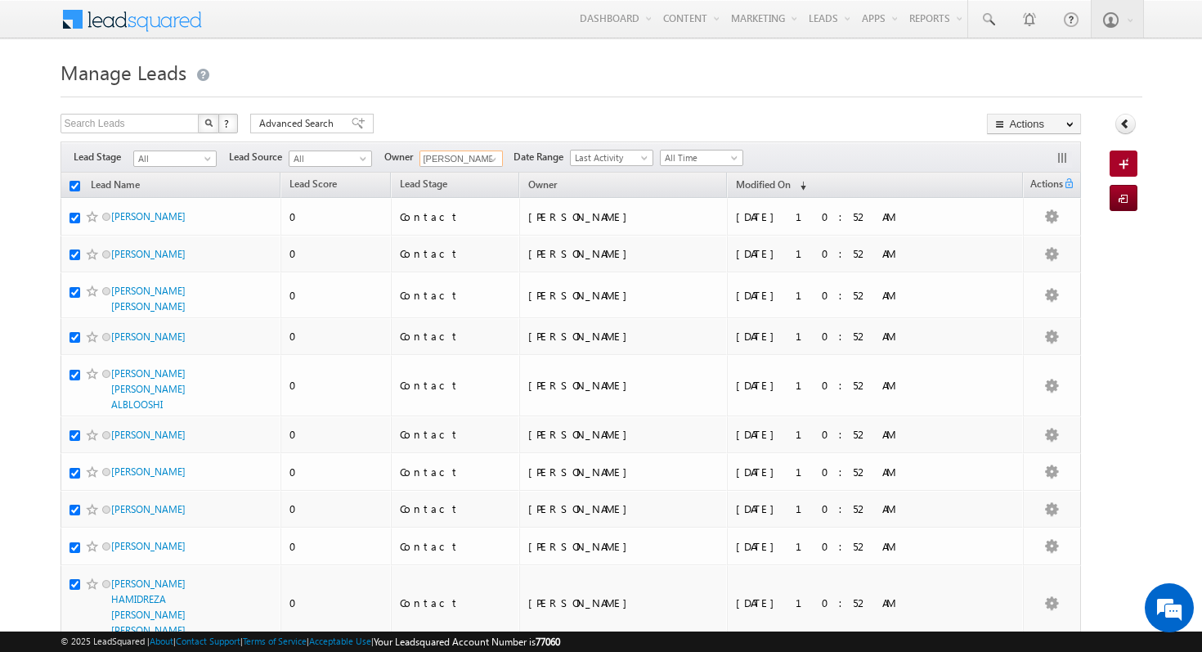
checkbox input "true"
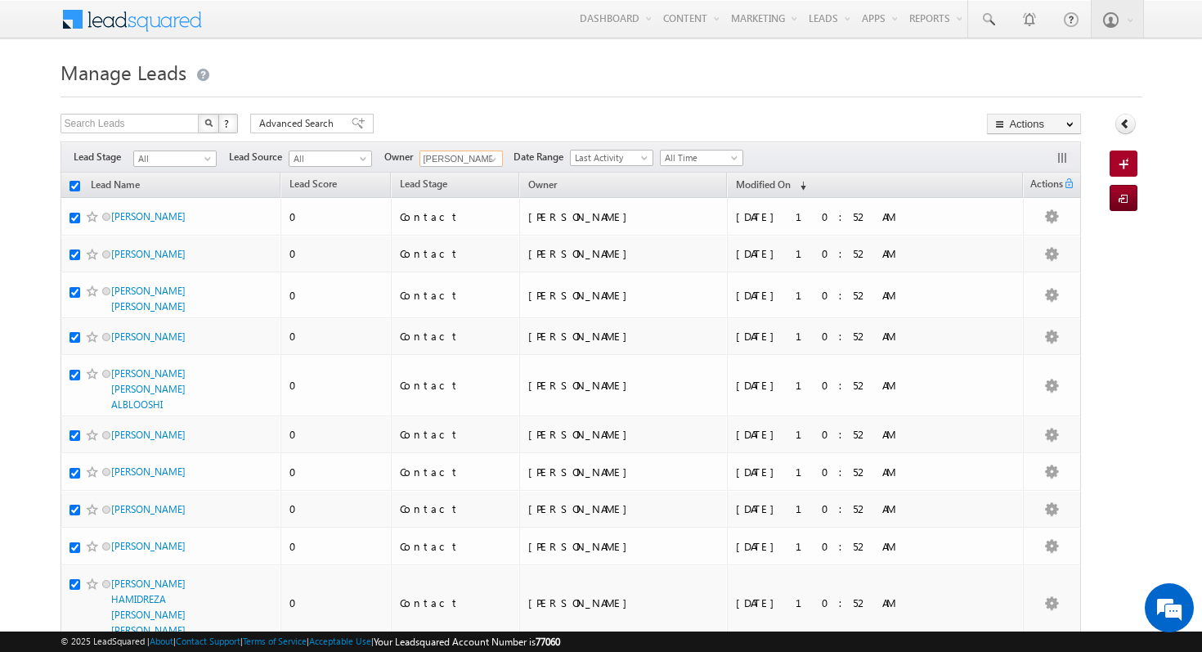
checkbox input "true"
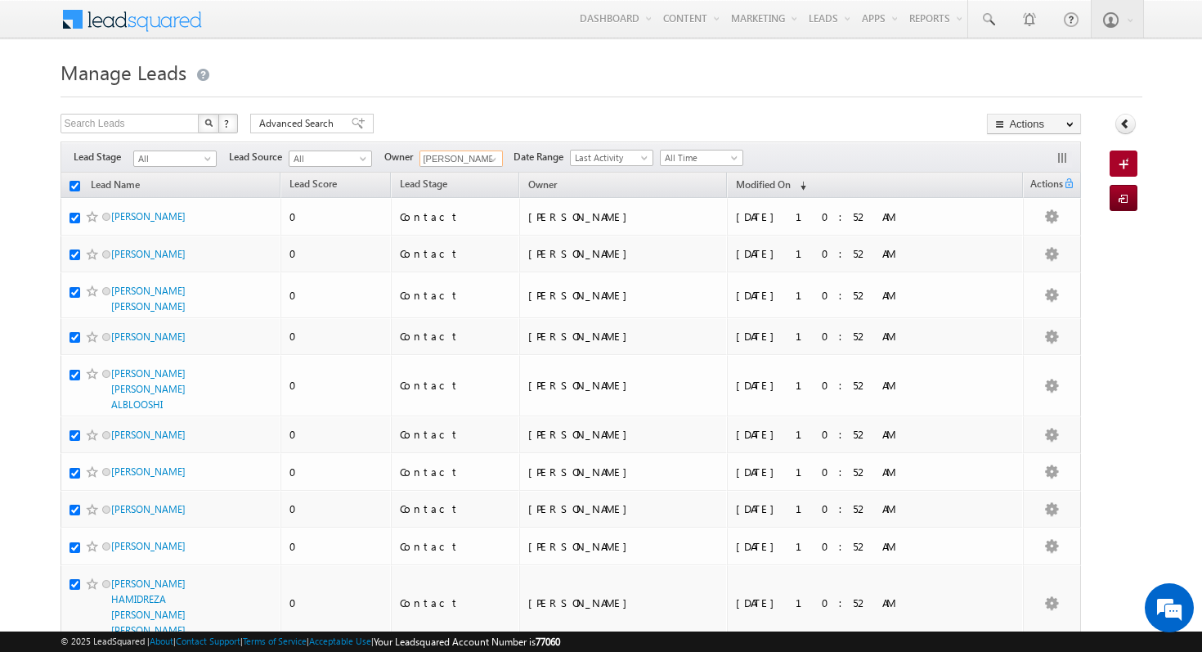
checkbox input "true"
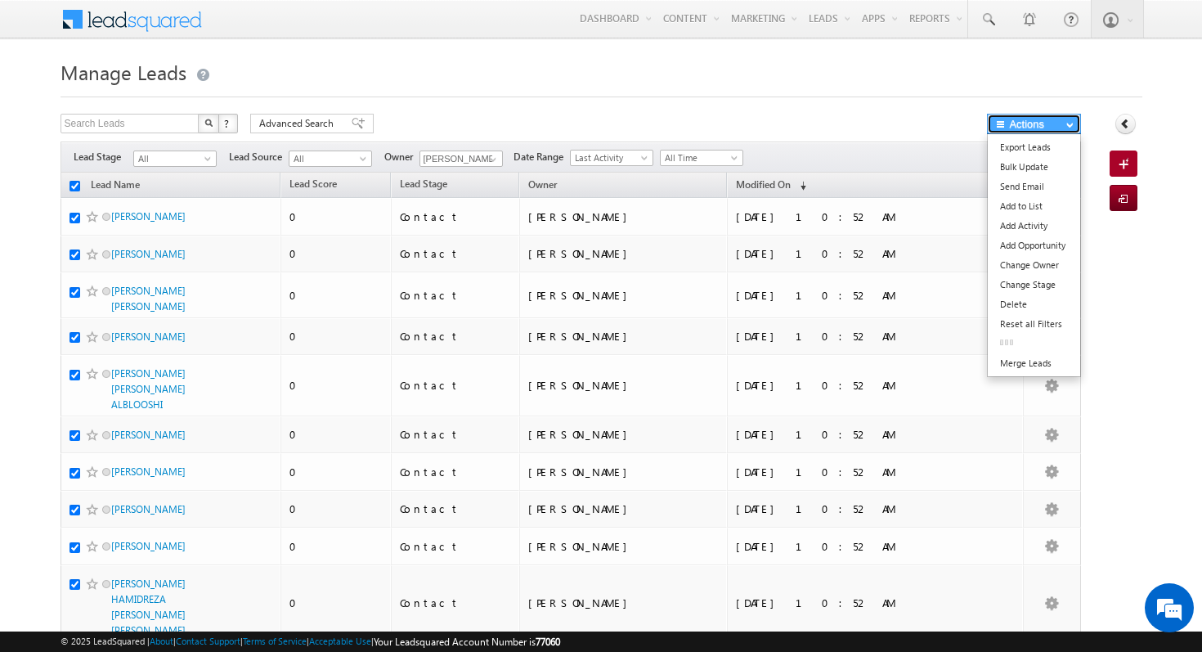
click at [1065, 128] on button "Actions" at bounding box center [1034, 124] width 94 height 20
click at [1055, 270] on link "Change Owner" at bounding box center [1034, 265] width 92 height 20
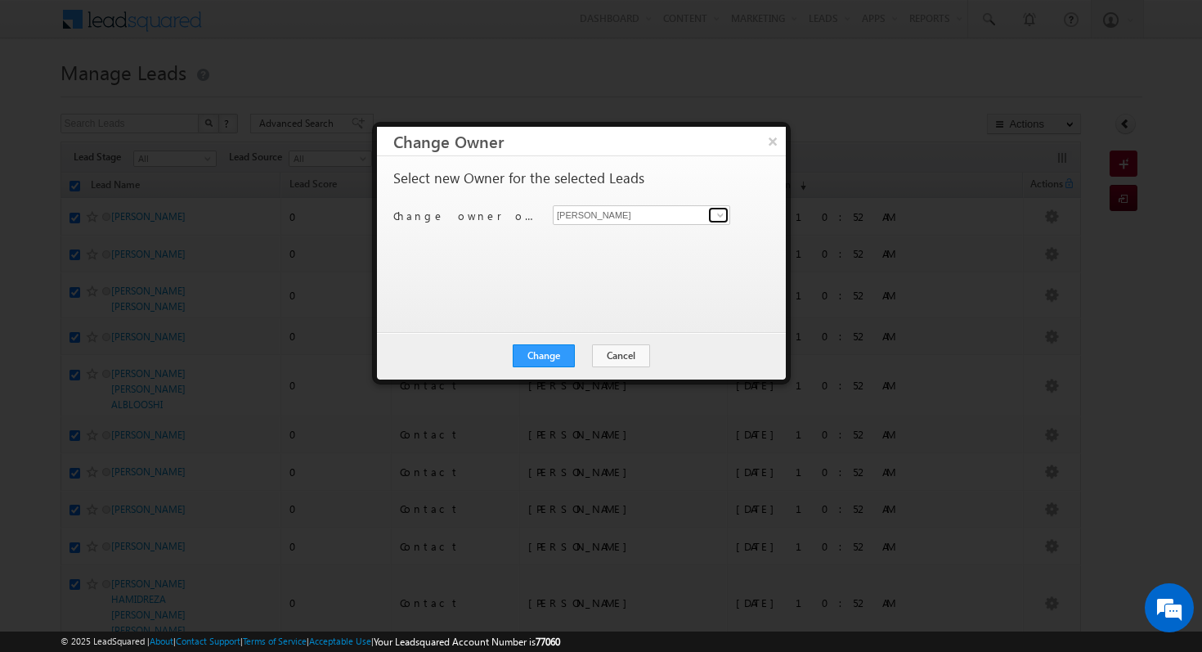
click at [720, 215] on span at bounding box center [720, 215] width 13 height 13
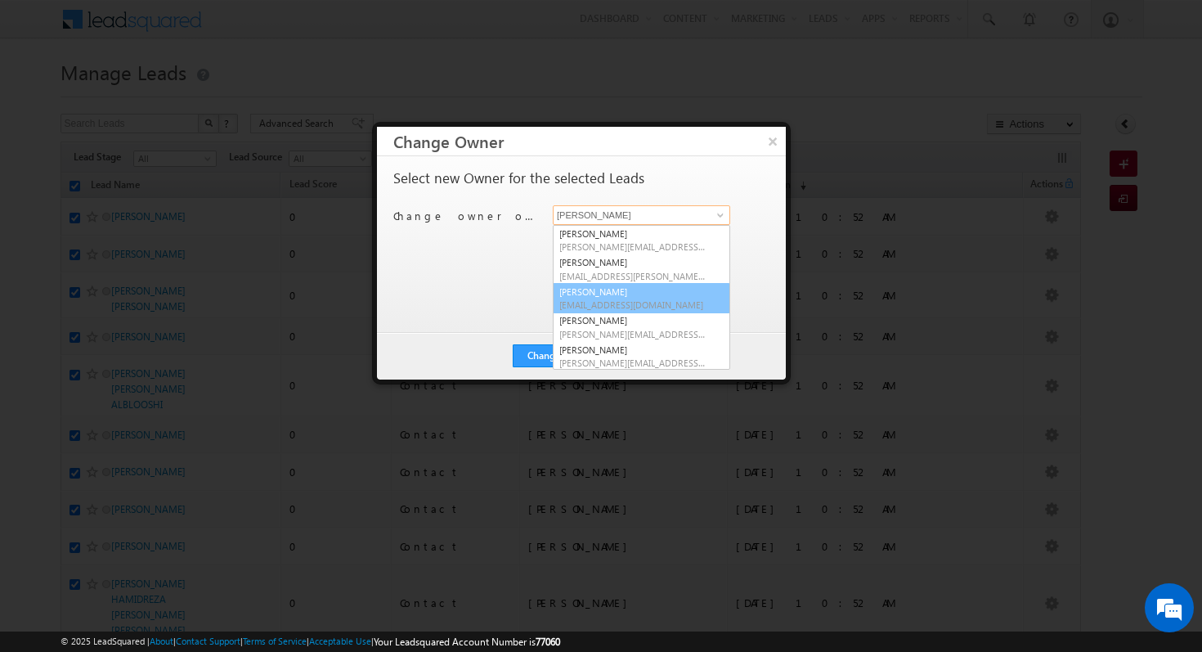
scroll to position [4, 0]
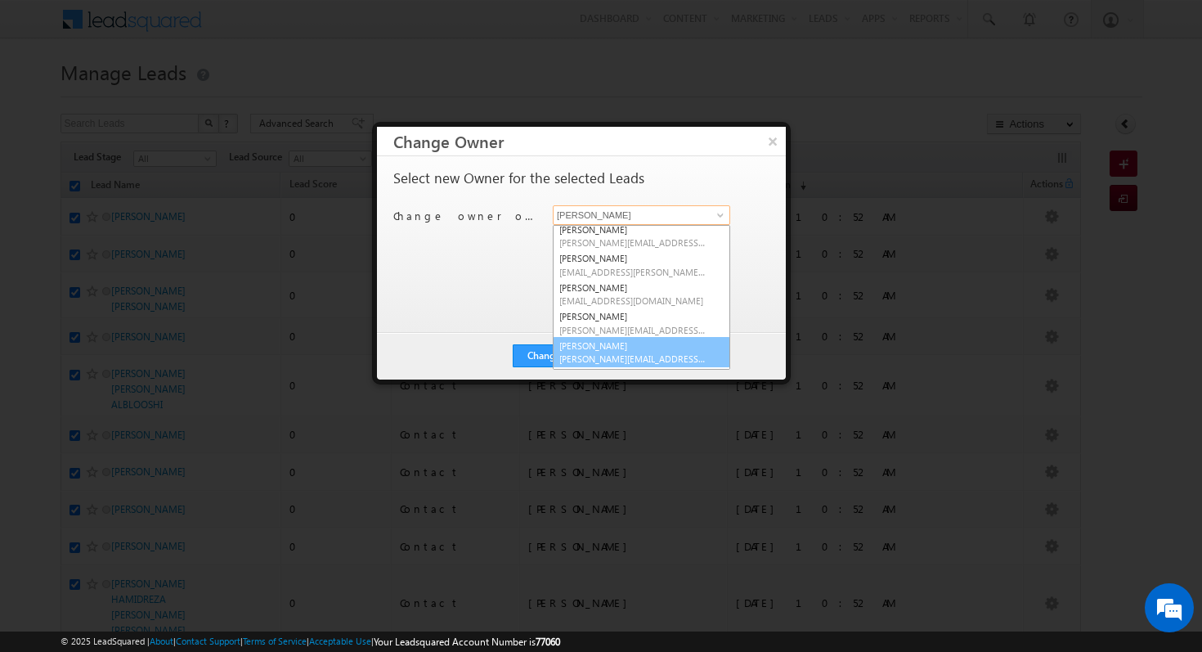
click at [607, 351] on link "Shubham Mhaske Shubham.Mhaske@indglobal.ae" at bounding box center [641, 352] width 177 height 31
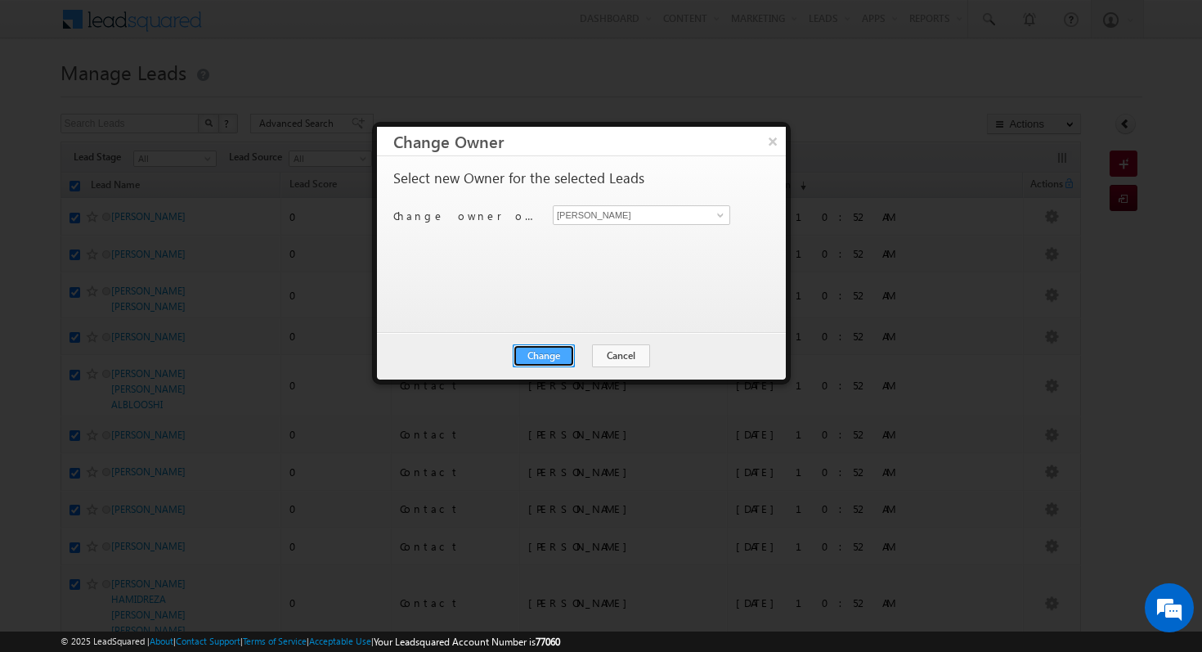
click at [549, 359] on button "Change" at bounding box center [544, 355] width 62 height 23
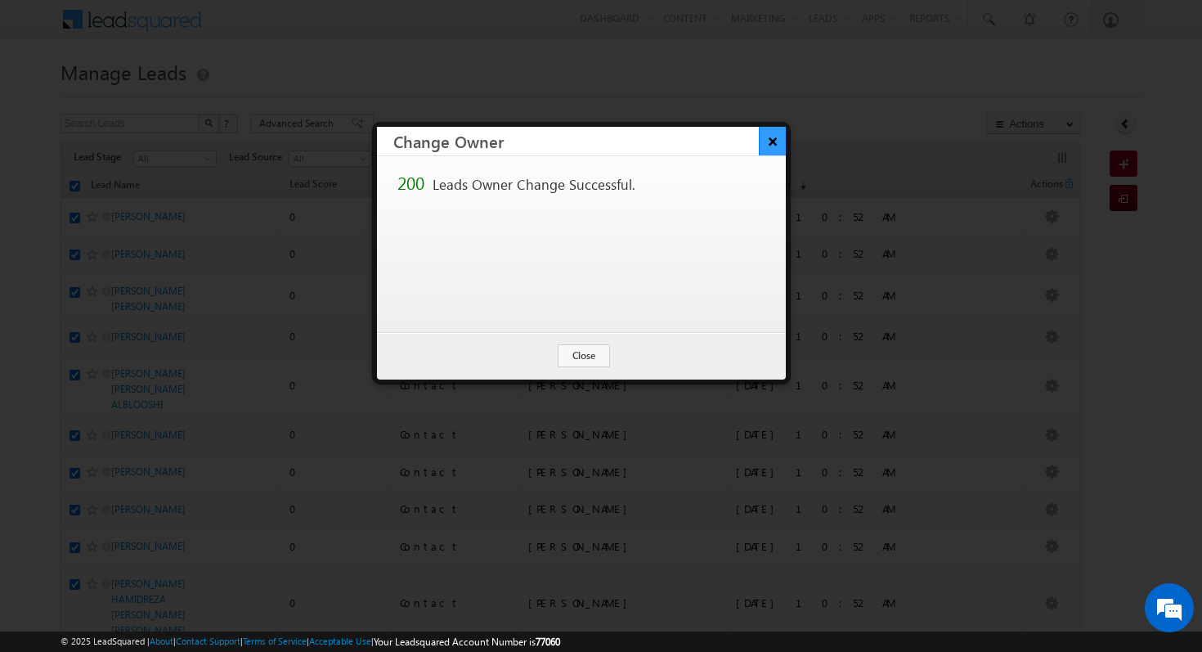
click at [784, 140] on button "×" at bounding box center [772, 141] width 27 height 29
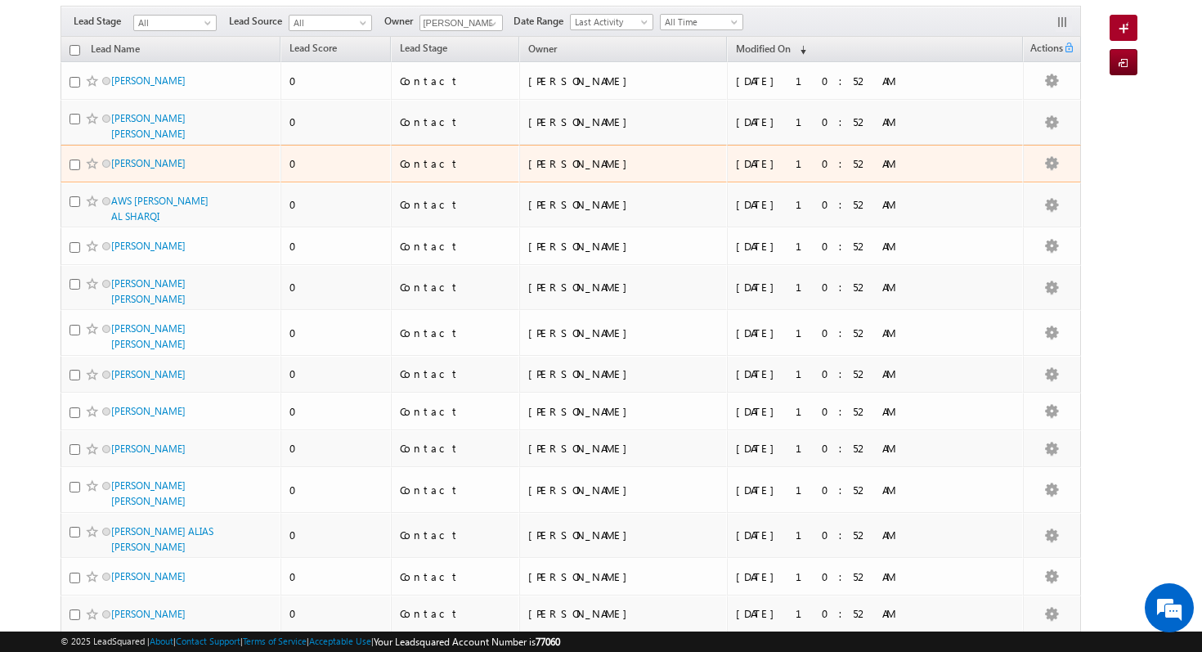
scroll to position [0, 0]
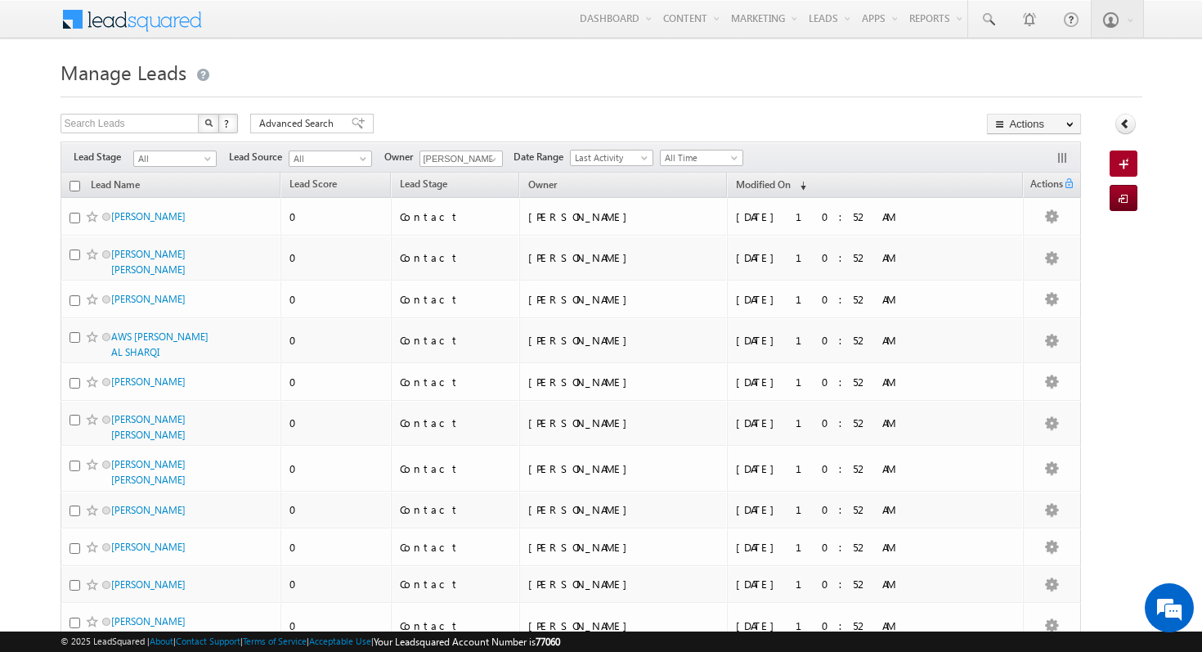
click at [76, 190] on input "checkbox" at bounding box center [75, 186] width 11 height 11
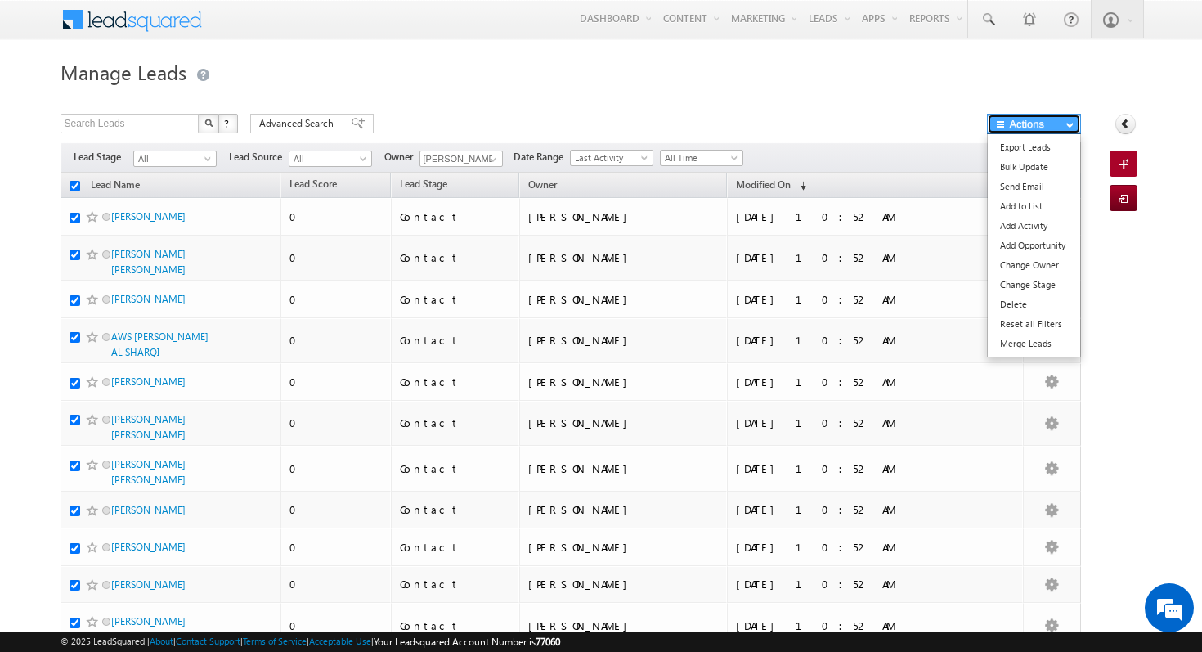
click at [1062, 120] on button "Actions" at bounding box center [1034, 124] width 94 height 20
click at [1034, 272] on link "Change Owner" at bounding box center [1034, 265] width 92 height 20
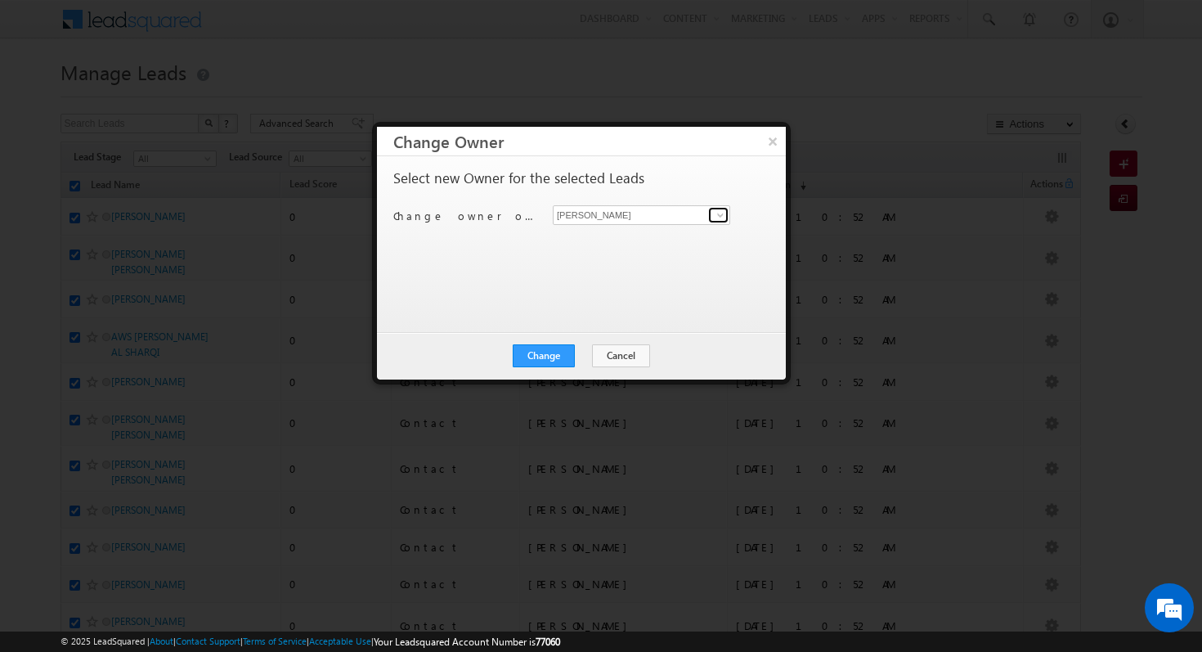
click at [720, 218] on span at bounding box center [720, 215] width 13 height 13
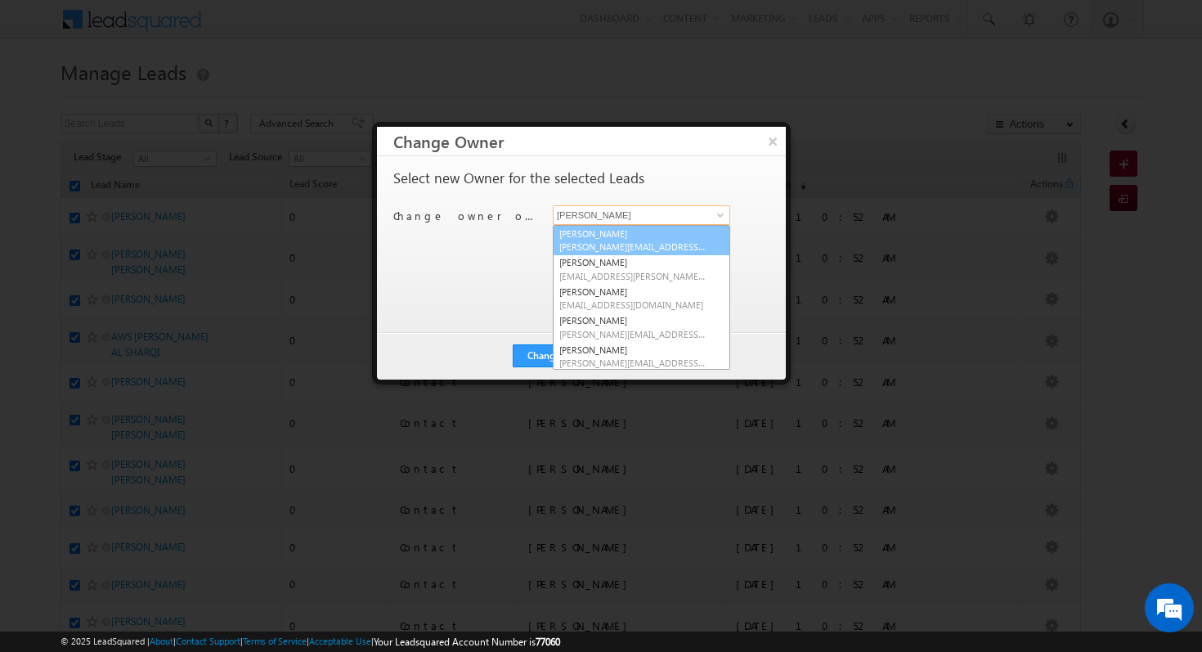
click at [643, 247] on span "aastha.gujariya@indglobal.ae" at bounding box center [632, 246] width 147 height 12
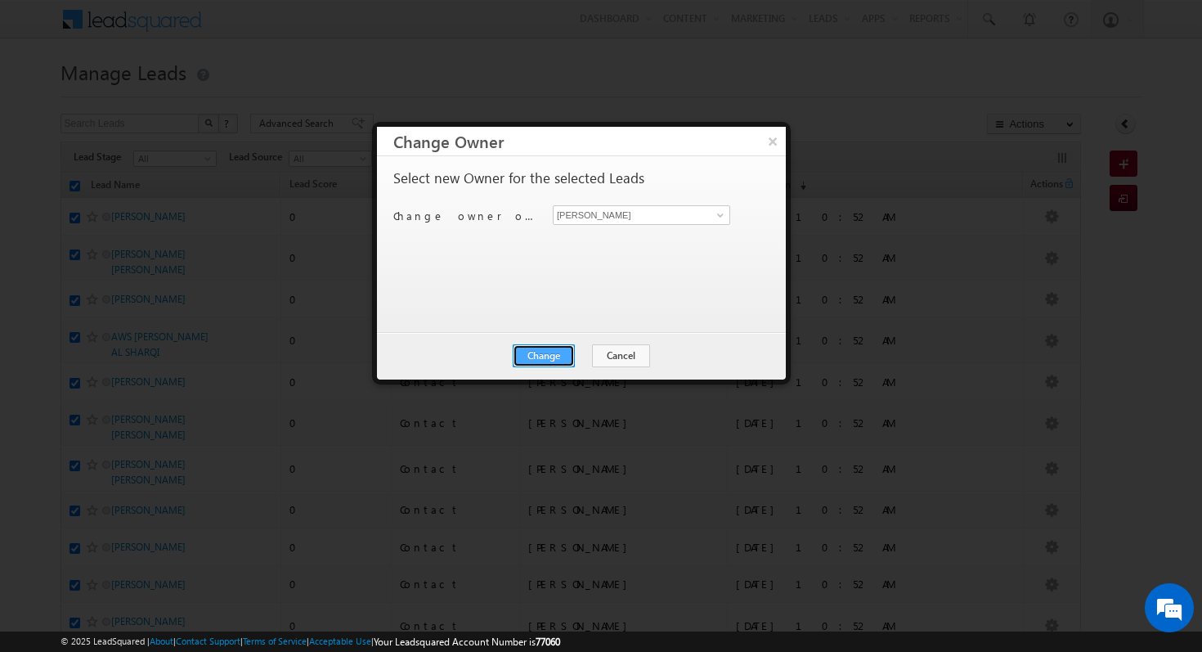
click at [536, 361] on button "Change" at bounding box center [544, 355] width 62 height 23
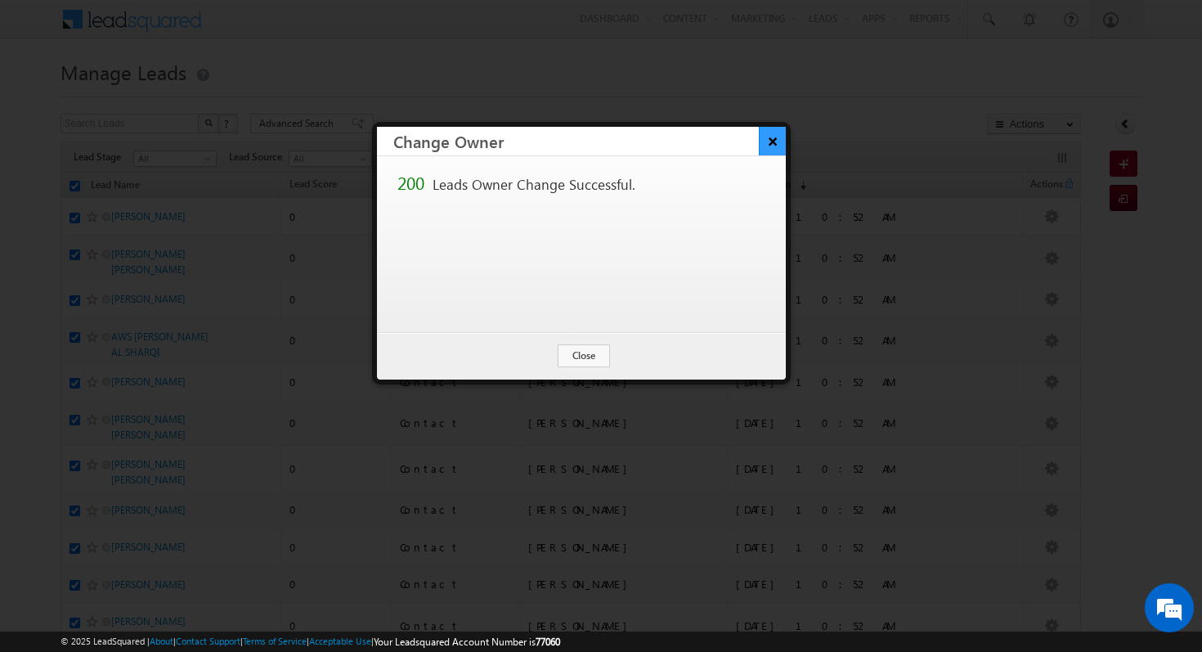
click at [775, 145] on button "×" at bounding box center [772, 141] width 27 height 29
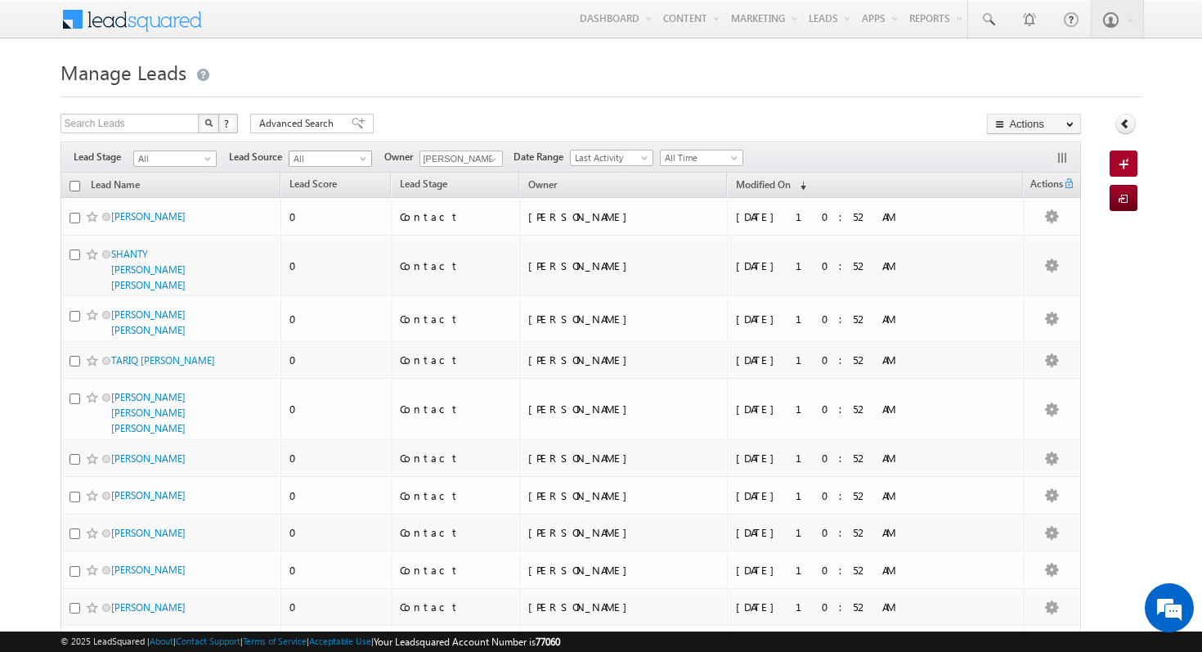
click at [331, 159] on span "All" at bounding box center [329, 158] width 78 height 15
click at [208, 154] on span "All" at bounding box center [173, 158] width 78 height 15
click at [514, 74] on h1 "Manage Leads" at bounding box center [602, 71] width 1082 height 32
click at [492, 155] on span at bounding box center [493, 159] width 13 height 13
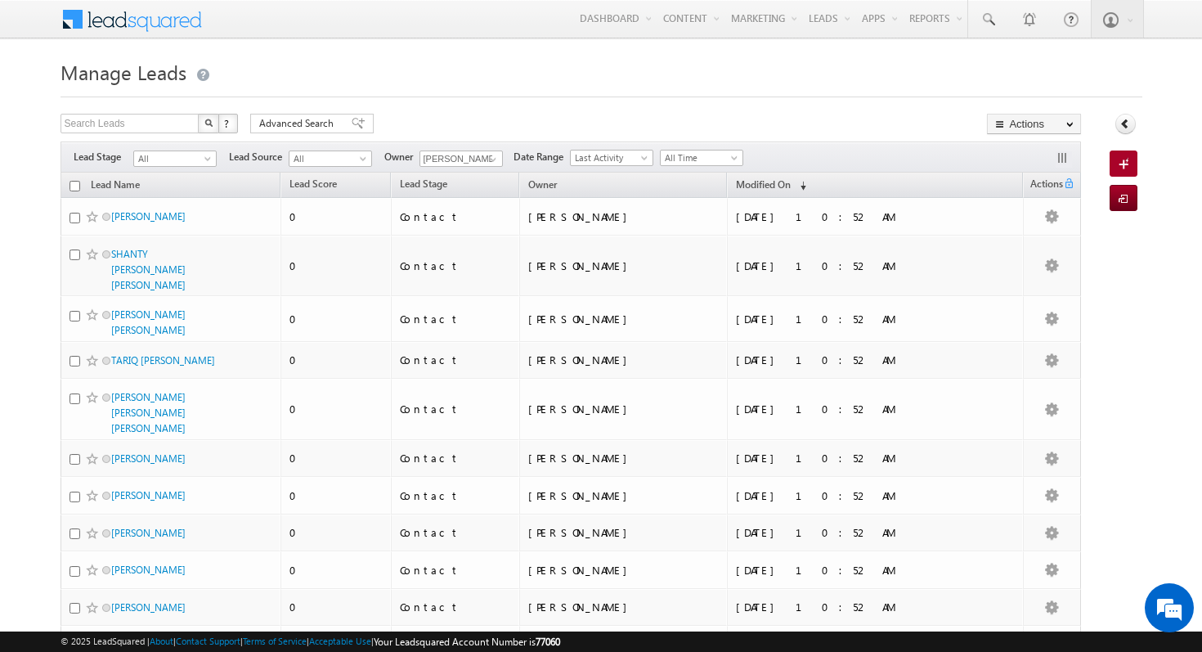
click at [540, 115] on div "Search Leads X ? 1476 results found Advanced Search Advanced Search Advanced se…" at bounding box center [572, 126] width 1022 height 24
click at [161, 117] on input "text" at bounding box center [131, 124] width 140 height 20
click at [79, 186] on input "checkbox" at bounding box center [75, 186] width 11 height 11
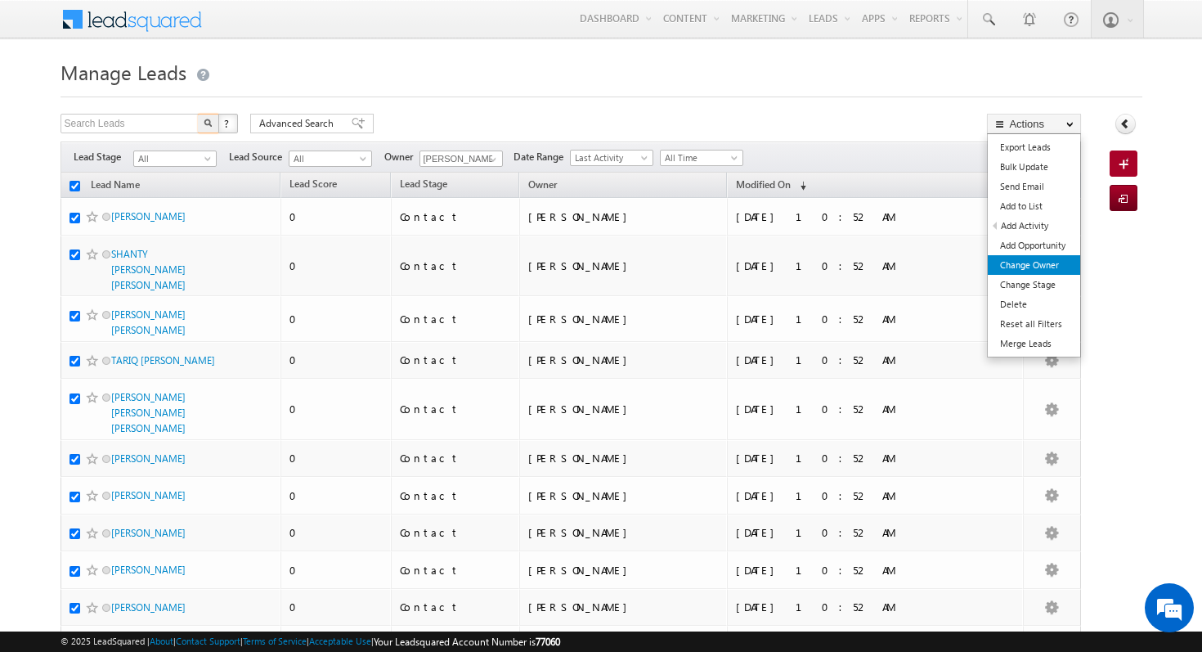
click at [1043, 269] on link "Change Owner" at bounding box center [1034, 265] width 92 height 20
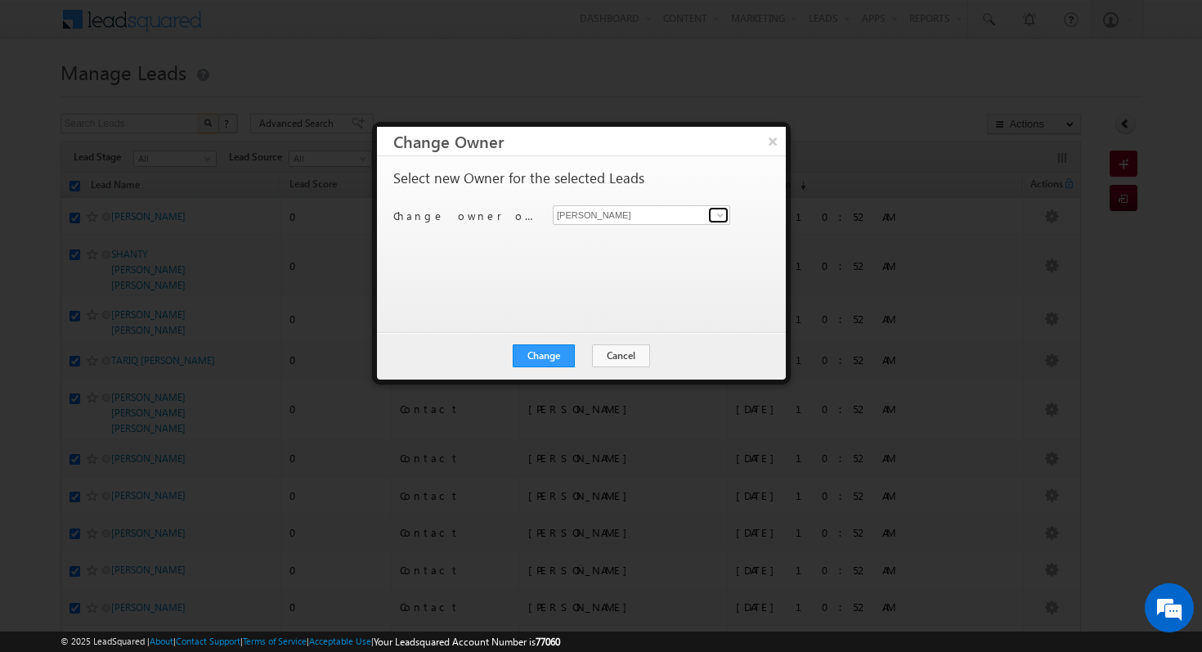
click at [717, 216] on span at bounding box center [720, 215] width 13 height 13
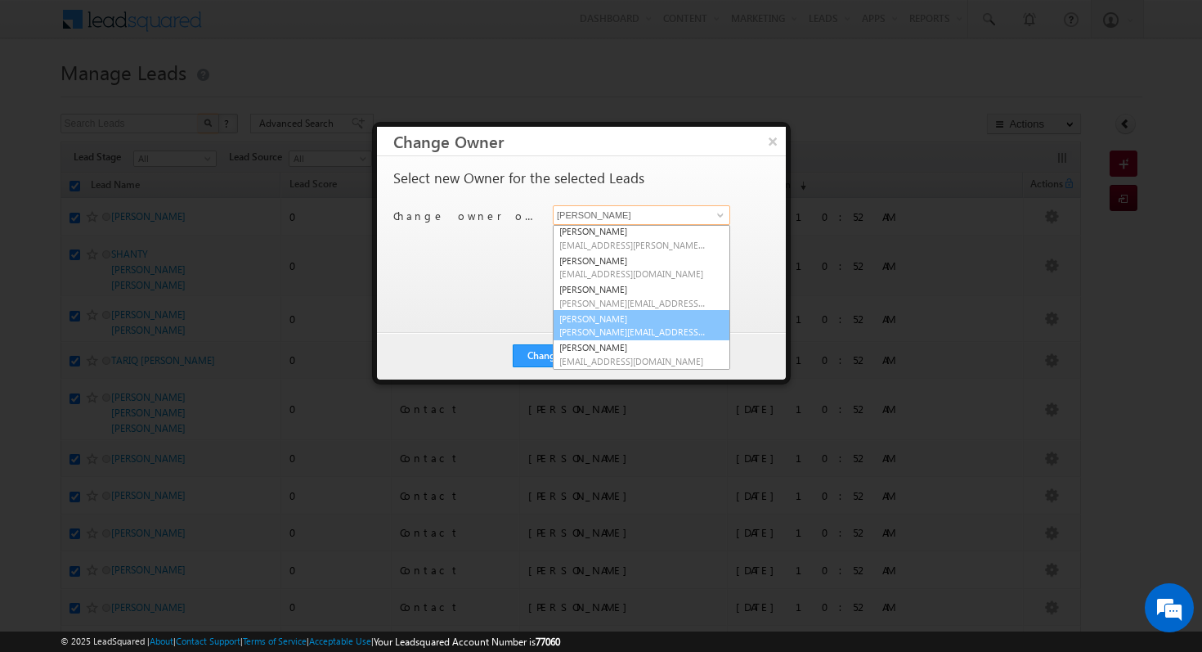
scroll to position [31, 0]
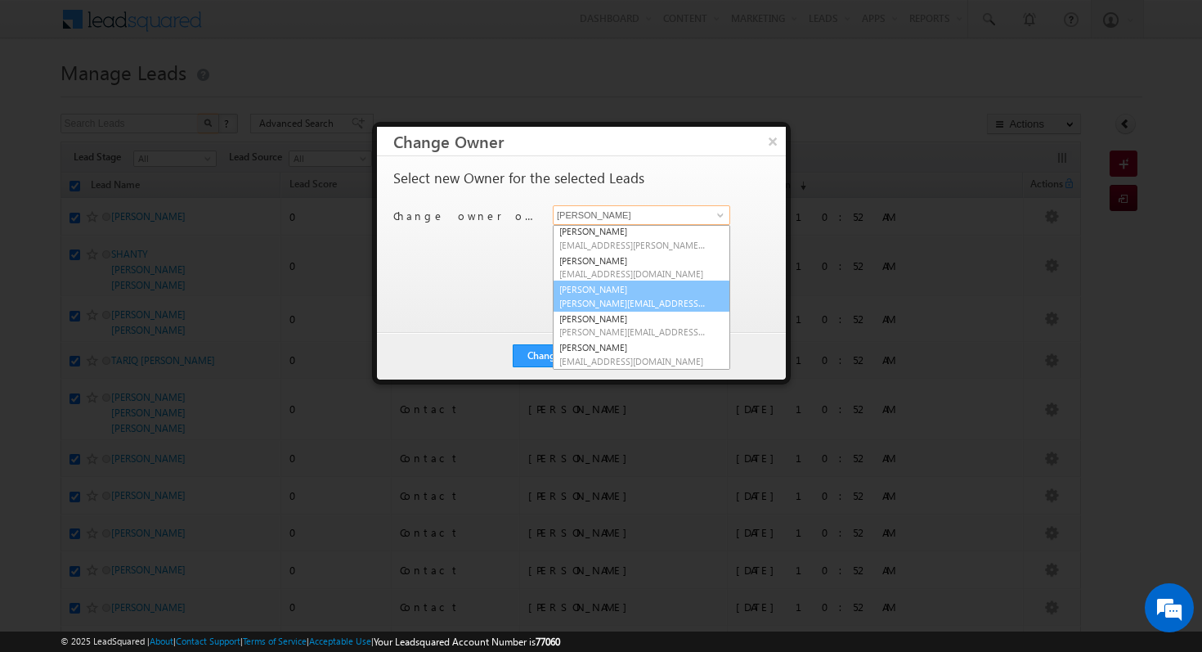
click at [622, 303] on span "mohammad.fazalalam@indglobal.ae" at bounding box center [632, 303] width 147 height 12
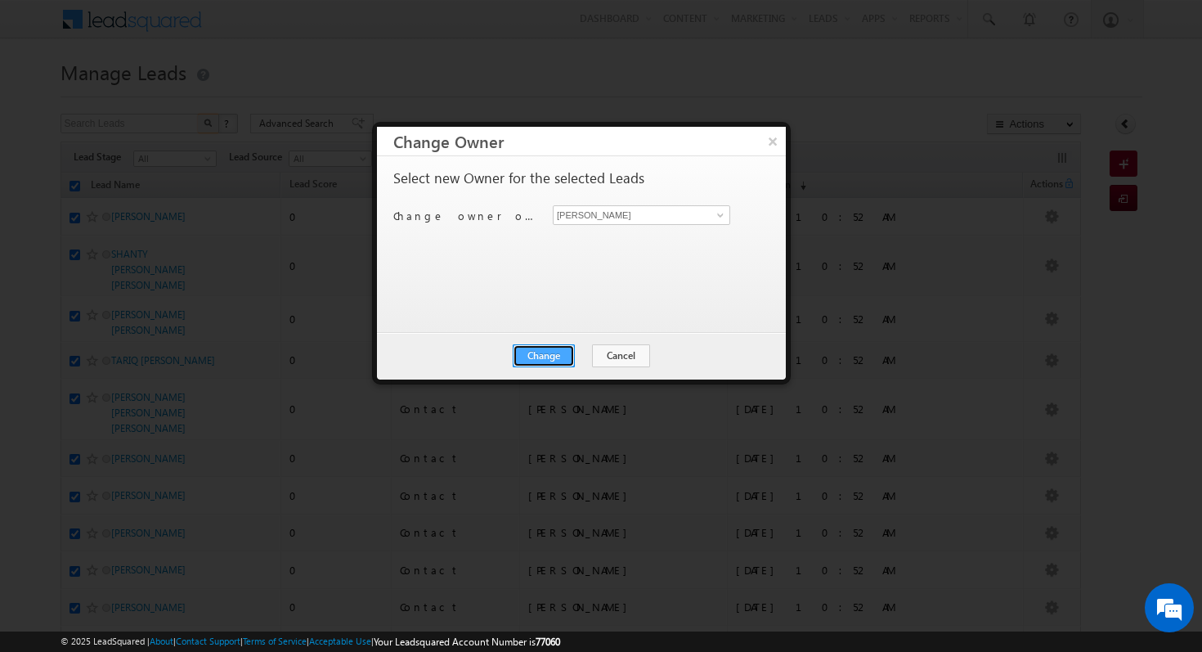
click at [555, 358] on button "Change" at bounding box center [544, 355] width 62 height 23
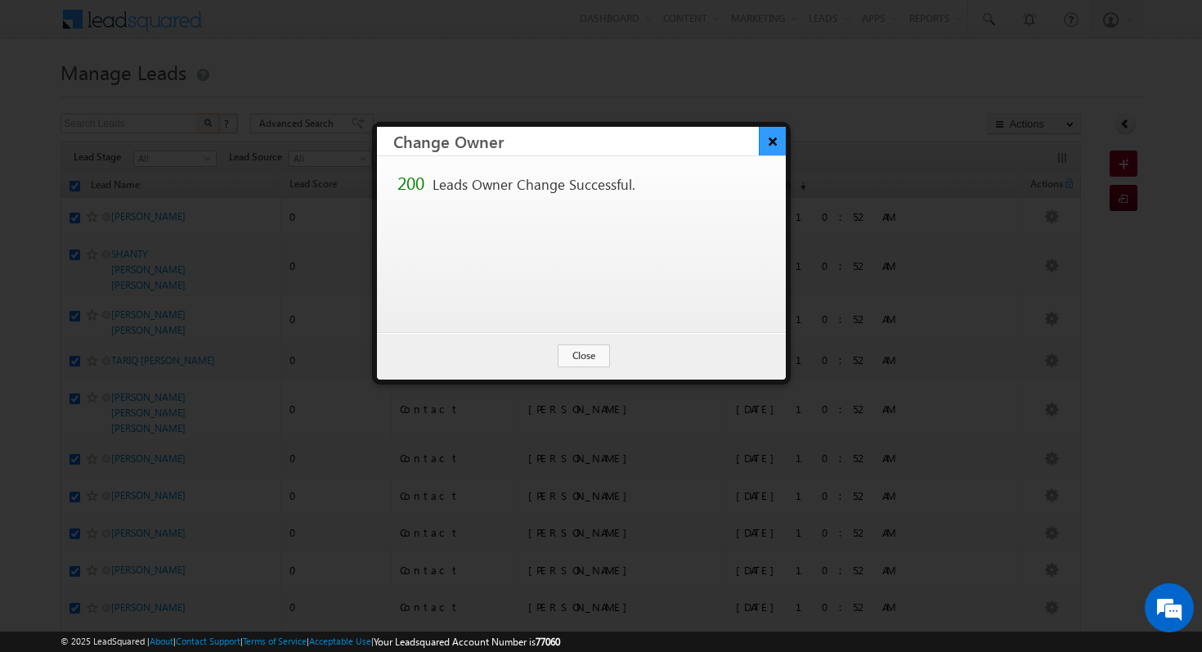
click at [779, 146] on button "×" at bounding box center [772, 141] width 27 height 29
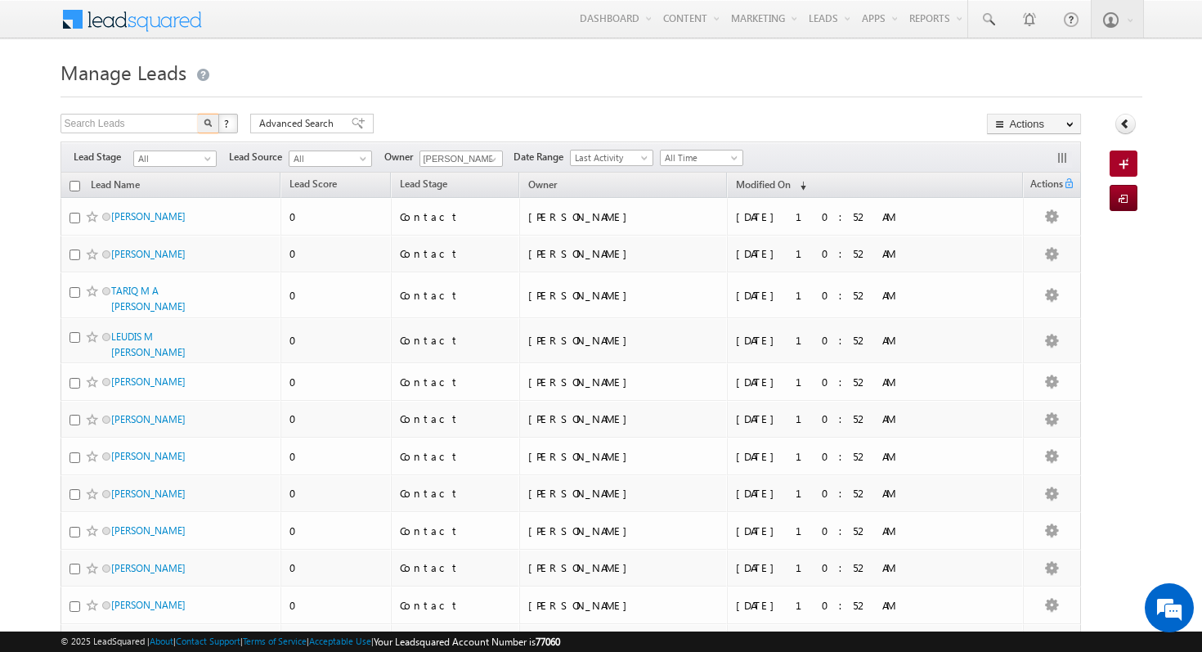
scroll to position [3, 0]
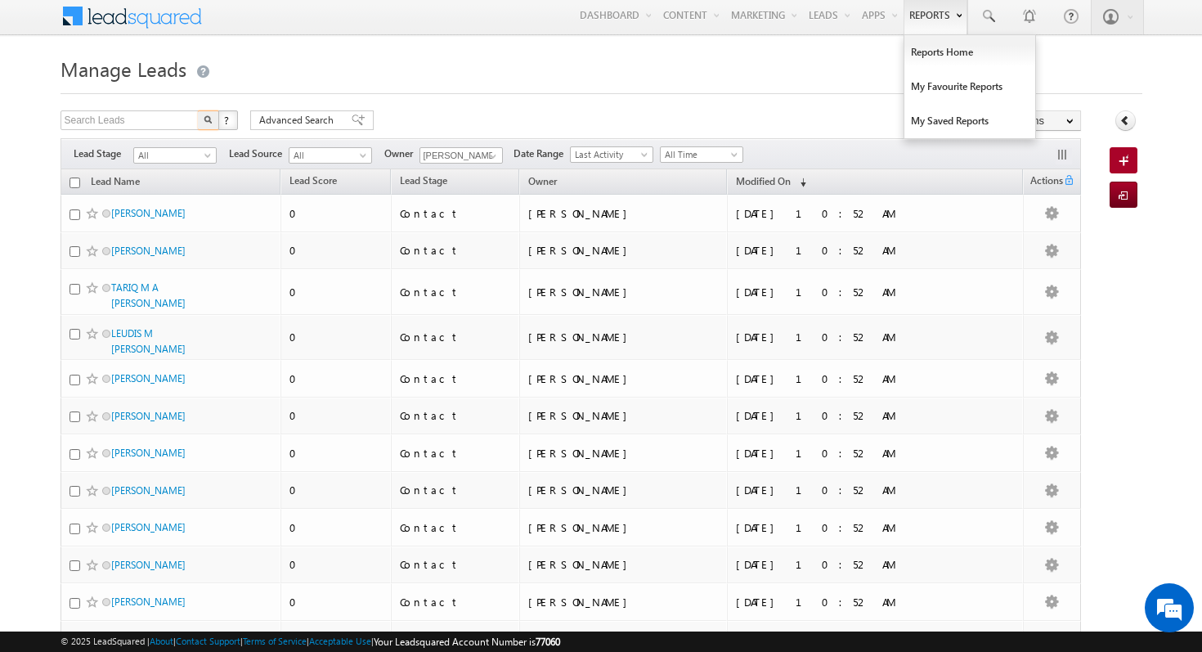
click at [942, 16] on link "Reports" at bounding box center [936, 16] width 64 height 38
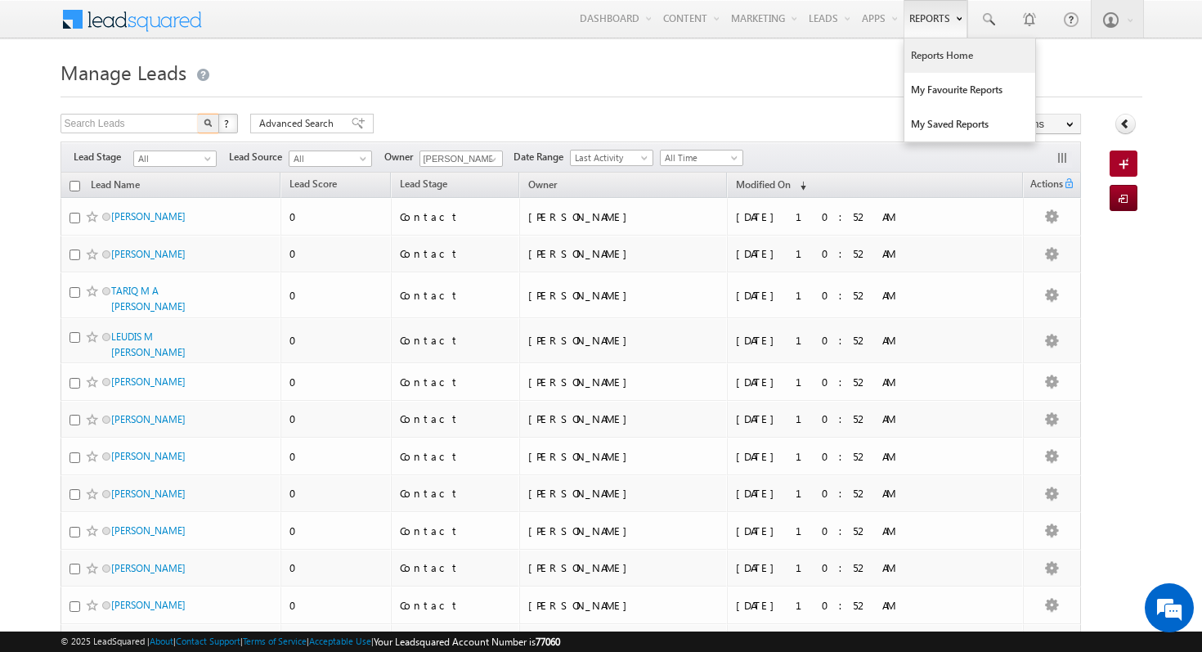
click at [953, 61] on link "Reports Home" at bounding box center [970, 55] width 131 height 34
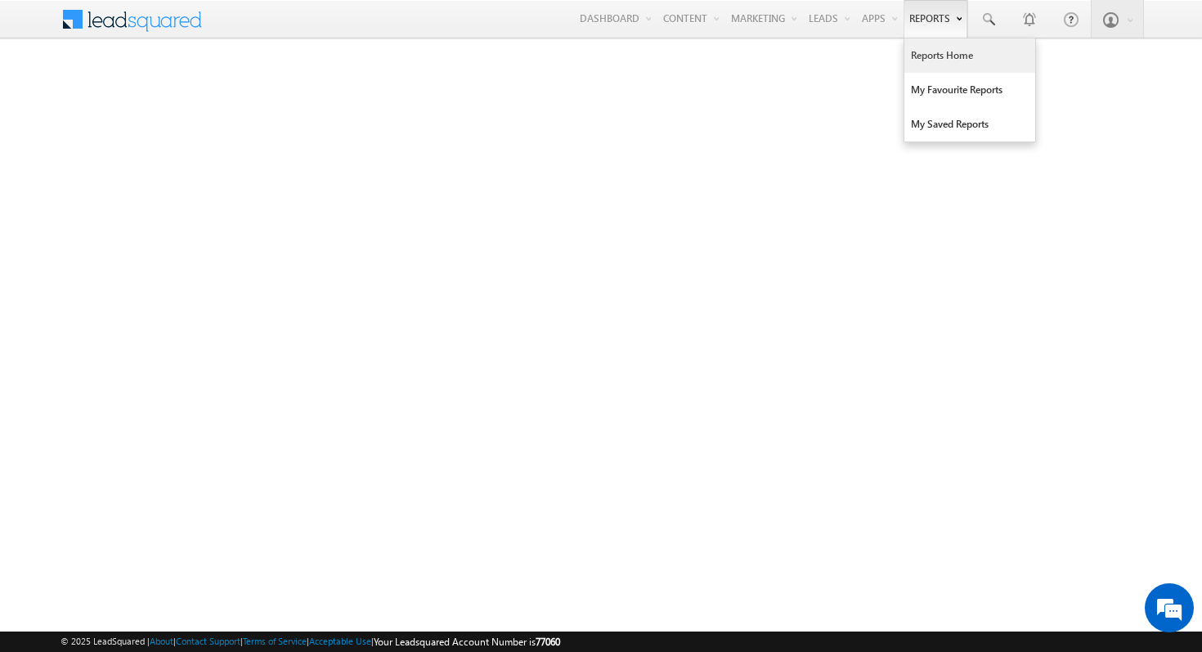
click at [924, 23] on link "Reports" at bounding box center [936, 19] width 64 height 38
click at [923, 23] on link "Reports" at bounding box center [936, 19] width 64 height 38
click at [971, 61] on link "Reports Home" at bounding box center [970, 55] width 131 height 34
